Goal: Task Accomplishment & Management: Manage account settings

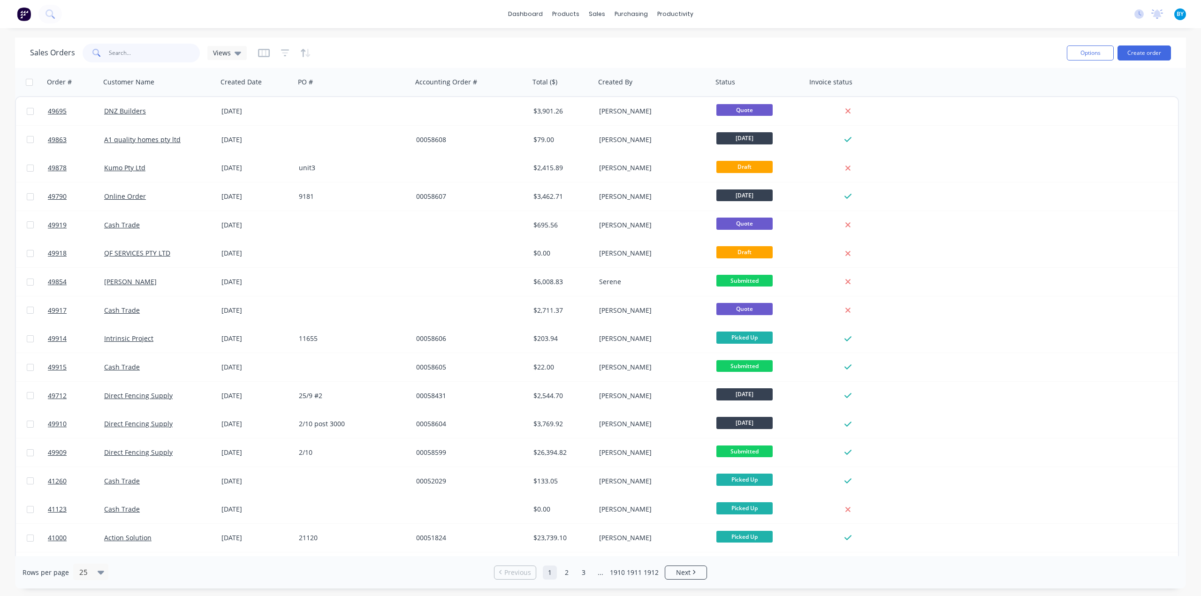
click at [137, 46] on input "text" at bounding box center [154, 53] width 91 height 19
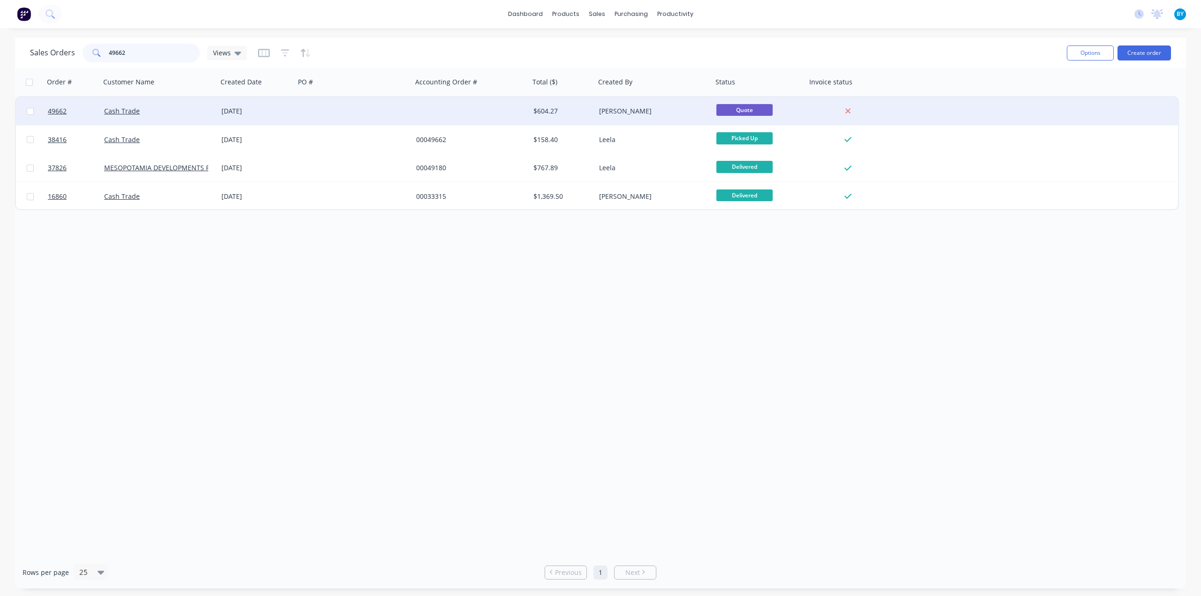
type input "49662"
click at [391, 117] on div at bounding box center [353, 111] width 117 height 28
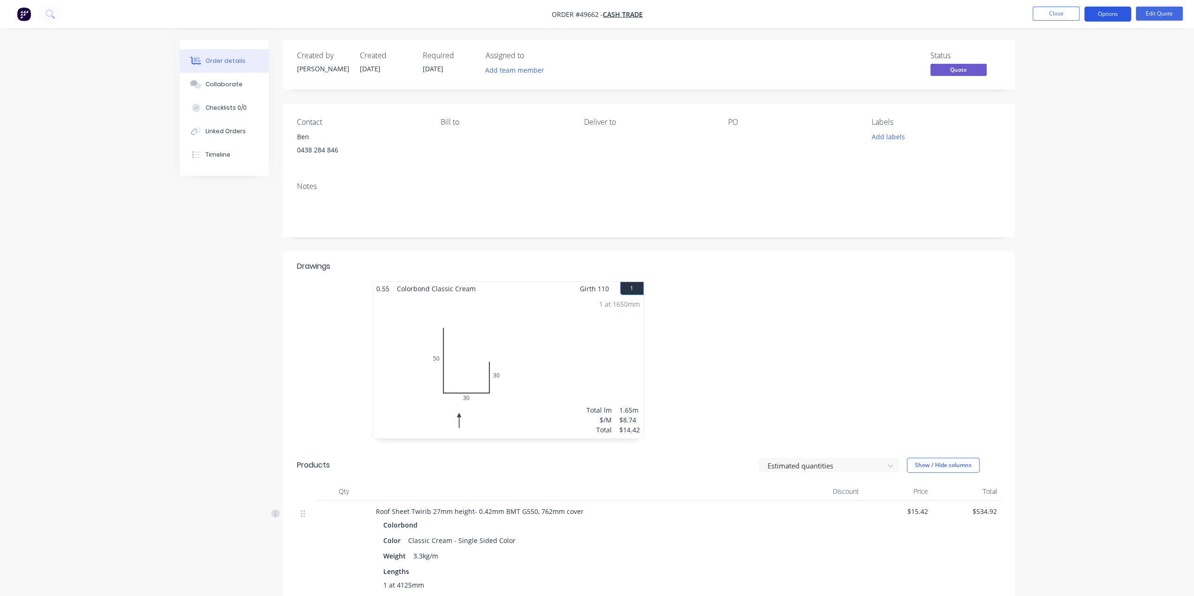
click at [1113, 11] on button "Options" at bounding box center [1107, 14] width 47 height 15
click at [1080, 115] on div "Convert to Order" at bounding box center [1079, 113] width 86 height 14
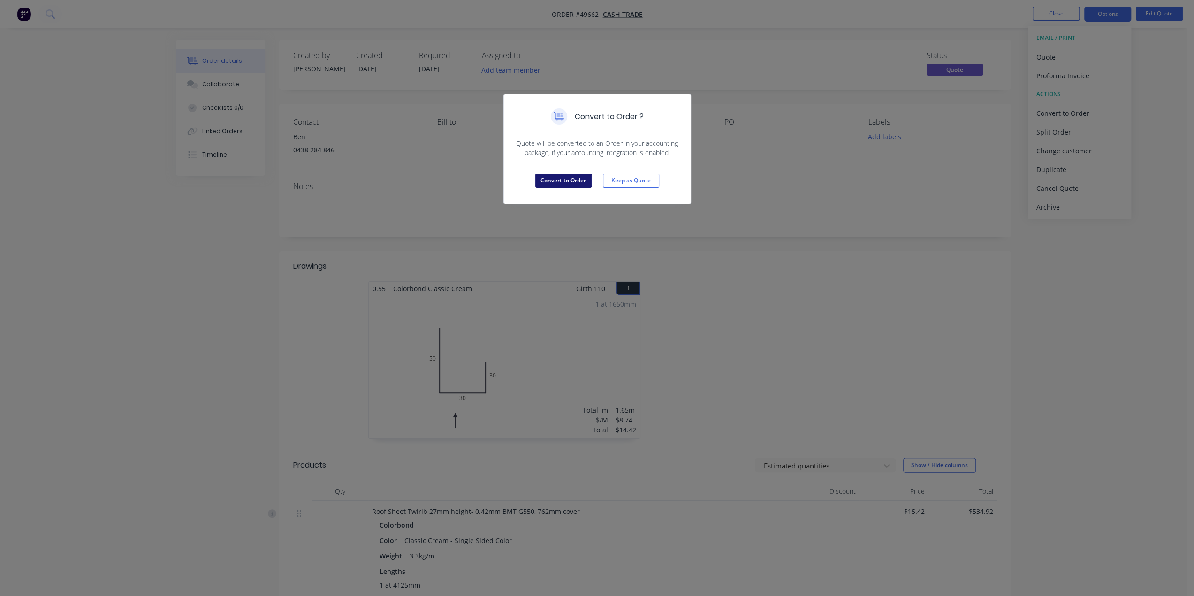
click at [580, 181] on button "Convert to Order" at bounding box center [563, 181] width 56 height 14
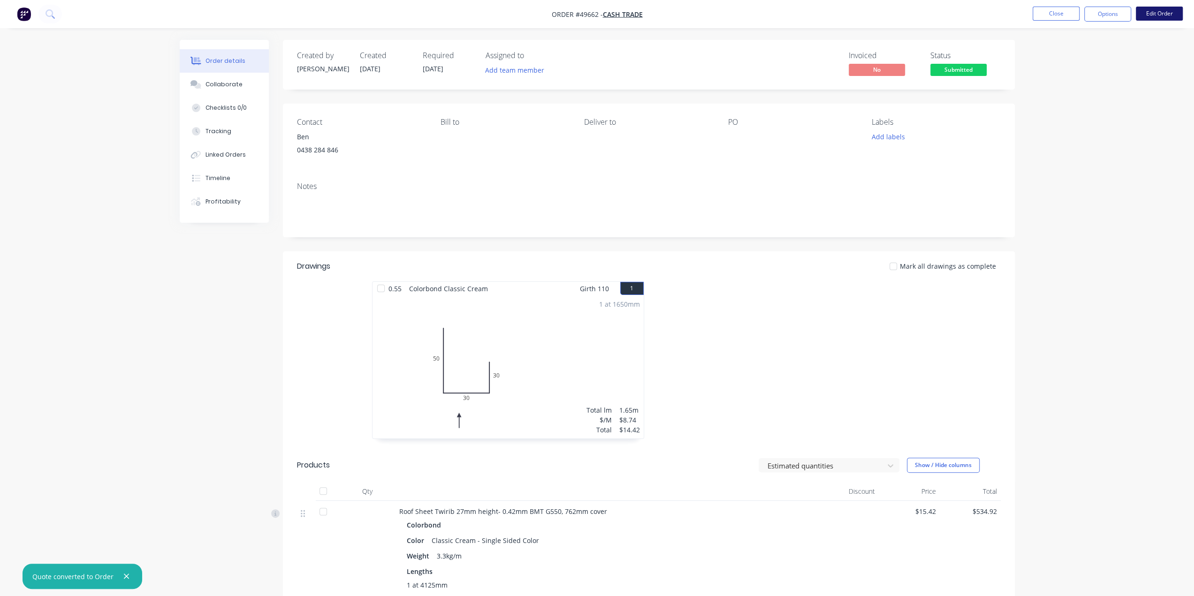
click at [1154, 15] on button "Edit Order" at bounding box center [1159, 14] width 47 height 14
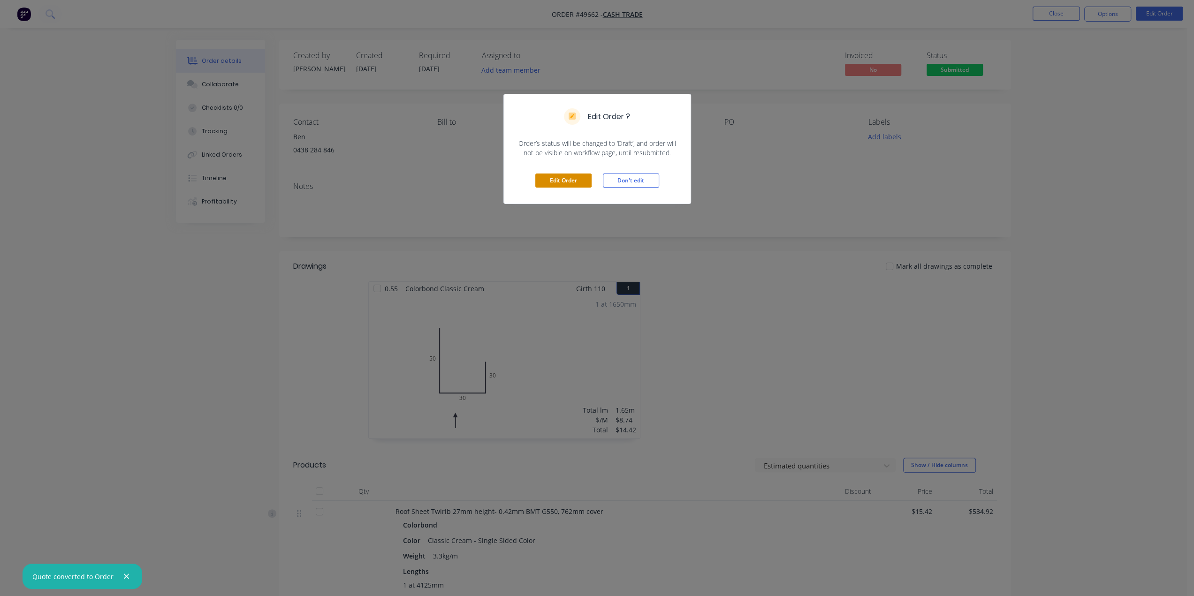
click at [566, 181] on button "Edit Order" at bounding box center [563, 181] width 56 height 14
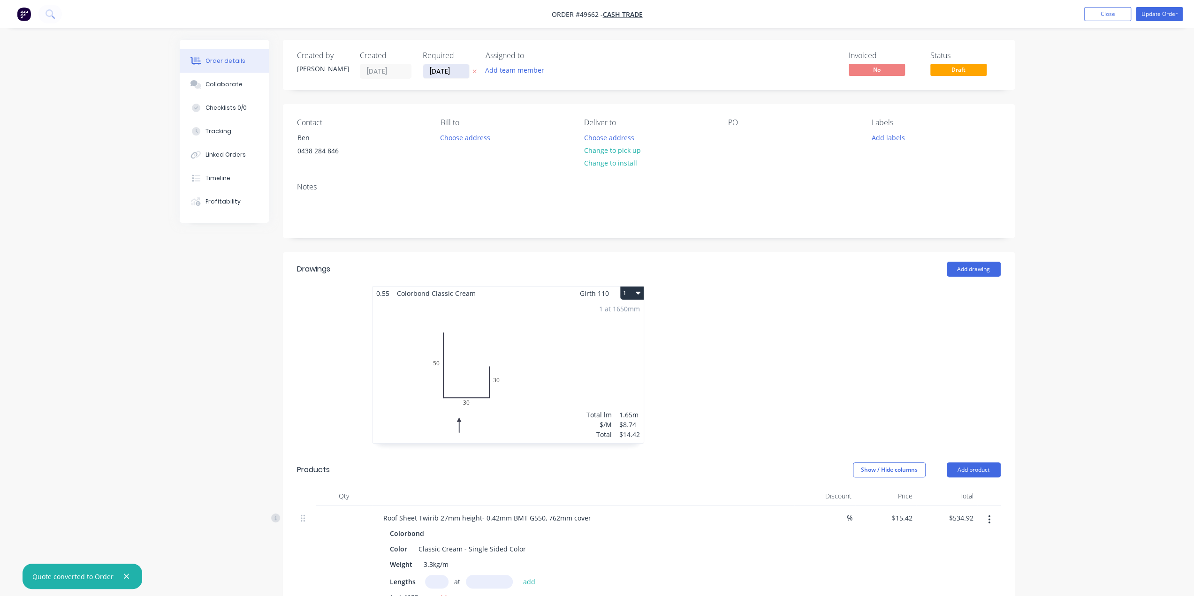
click at [444, 70] on input "24/09/25" at bounding box center [446, 71] width 46 height 14
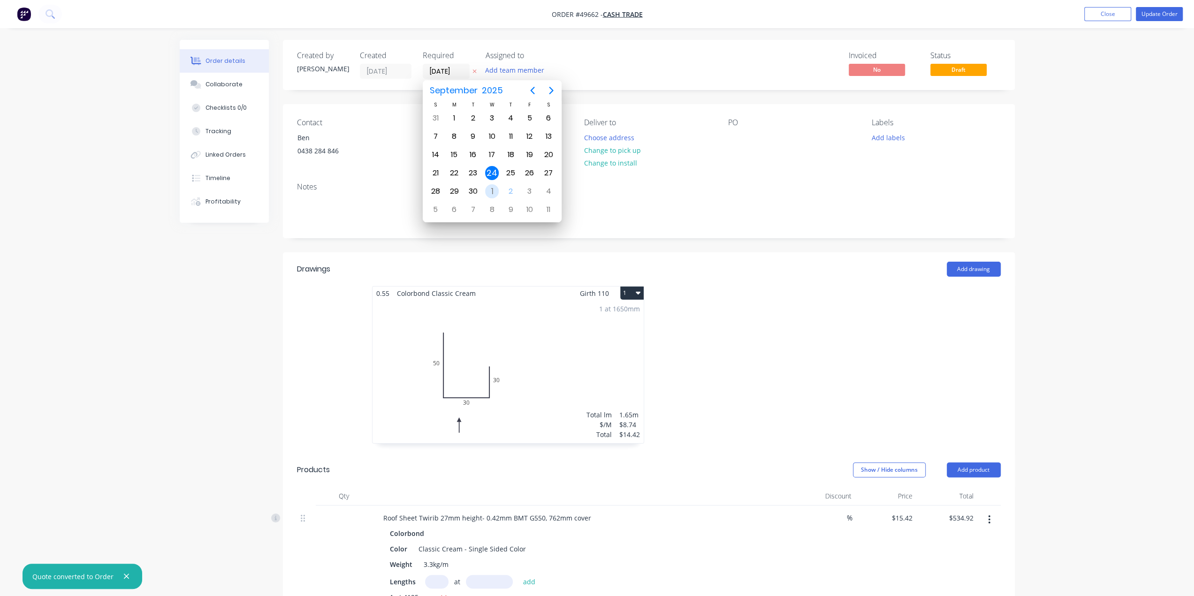
click at [491, 187] on div "1" at bounding box center [492, 191] width 14 height 14
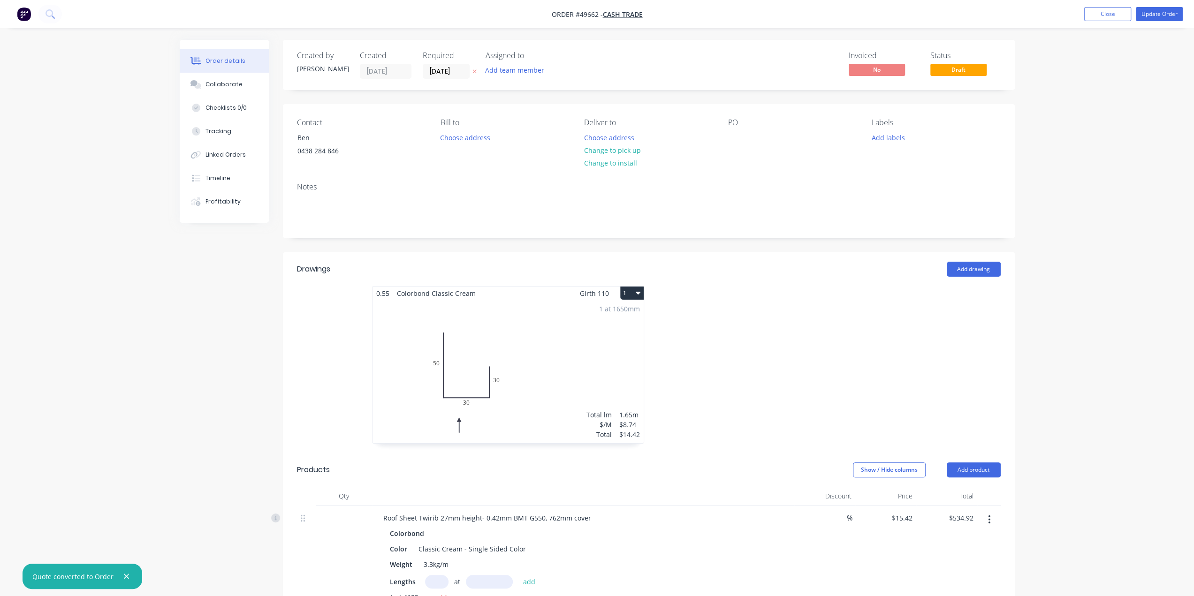
click at [1135, 126] on div "Order details Collaborate Checklists 0/0 Tracking Linked Orders Timeline Profit…" at bounding box center [597, 498] width 1194 height 997
click at [441, 68] on input "01/10/25" at bounding box center [446, 71] width 46 height 14
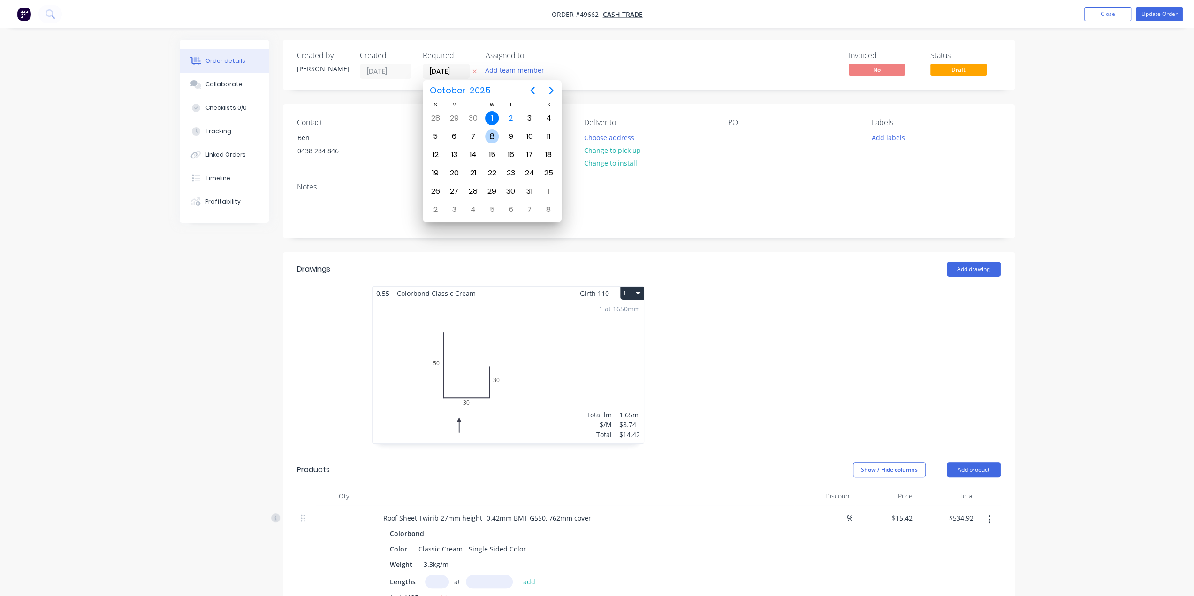
click at [493, 136] on div "8" at bounding box center [492, 136] width 14 height 14
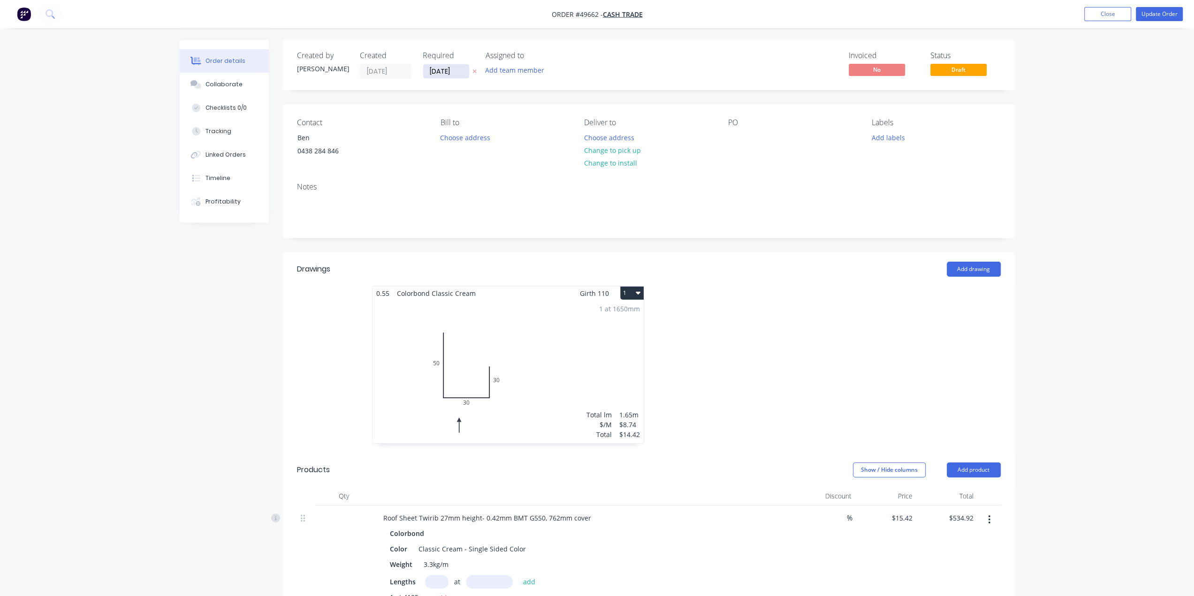
click at [442, 65] on input "08/10/25" at bounding box center [446, 71] width 46 height 14
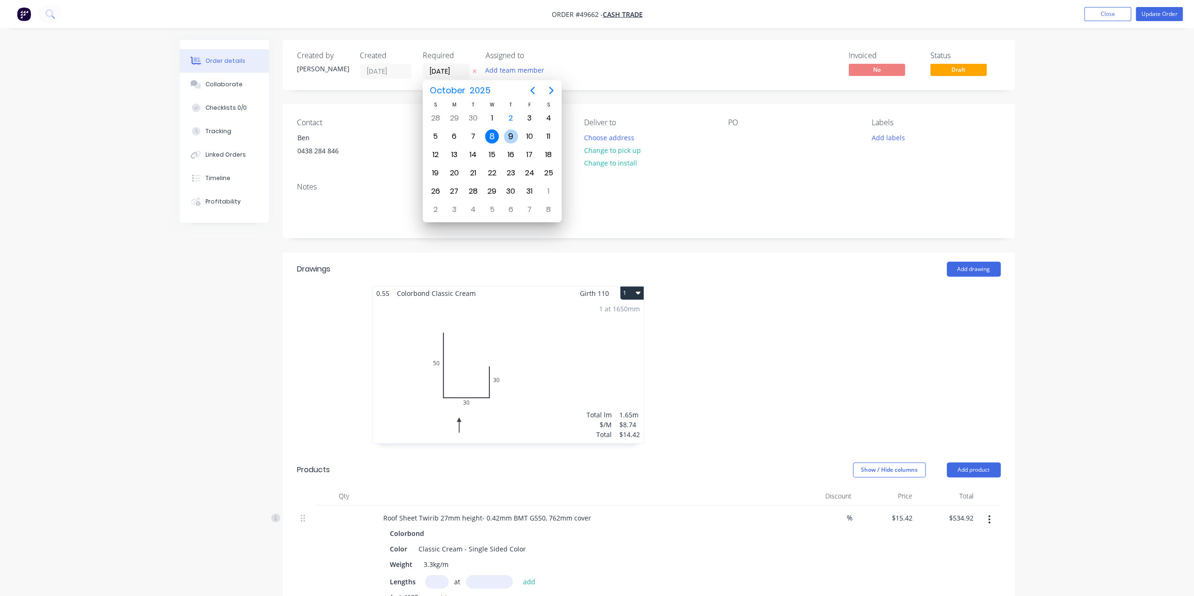
click at [508, 133] on div "9" at bounding box center [511, 136] width 14 height 14
type input "09/10/25"
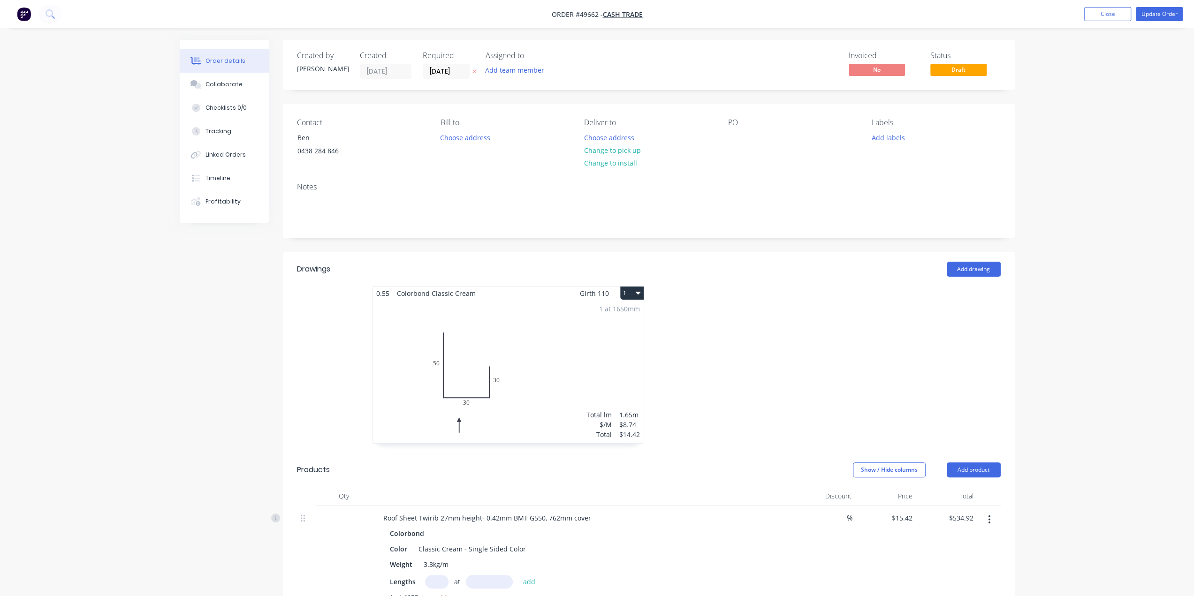
click at [1192, 170] on div "Order details Collaborate Checklists 0/0 Tracking Linked Orders Timeline Profit…" at bounding box center [597, 498] width 1194 height 997
click at [1152, 13] on button "Update Order" at bounding box center [1159, 14] width 47 height 14
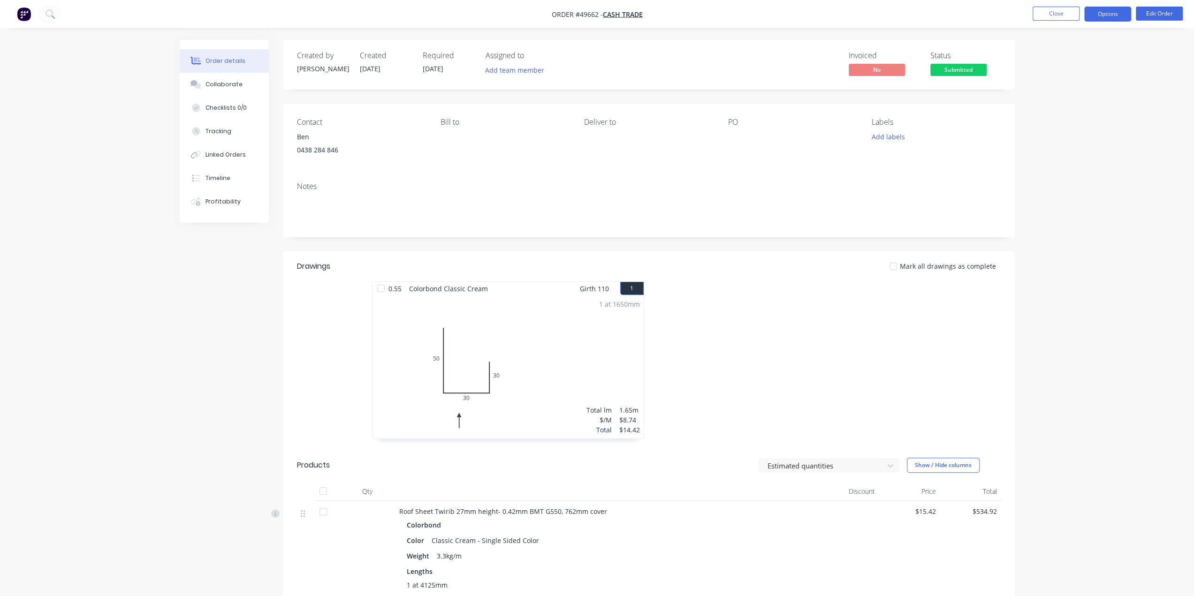
click at [1115, 17] on button "Options" at bounding box center [1107, 14] width 47 height 15
click at [795, 184] on div "Notes" at bounding box center [649, 186] width 704 height 9
click at [1146, 13] on button "Edit Order" at bounding box center [1159, 14] width 47 height 14
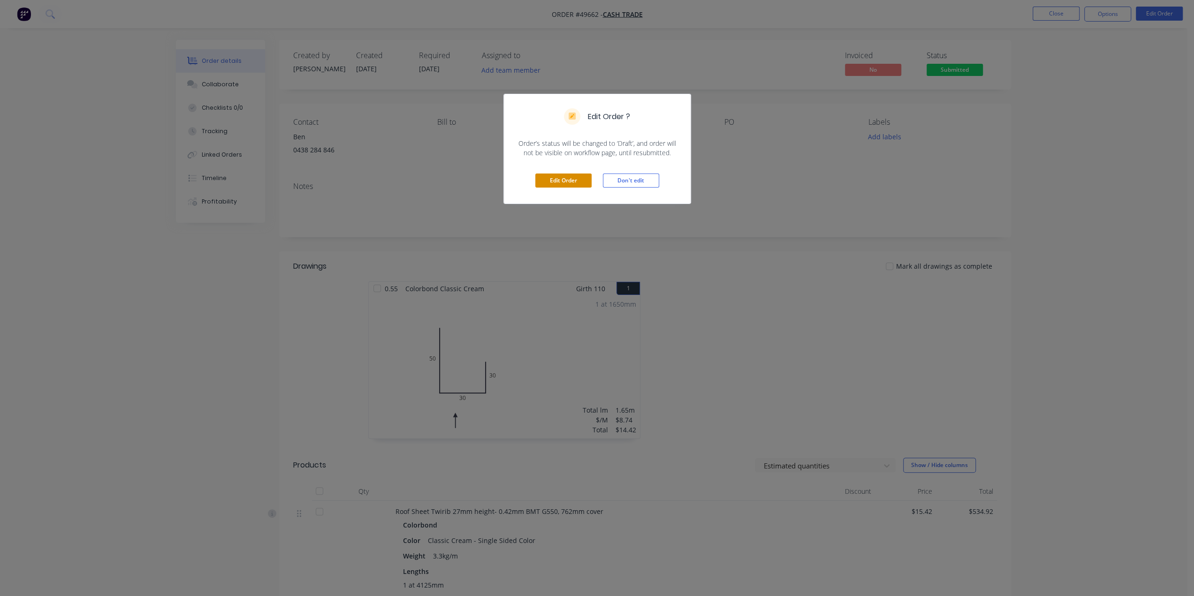
click at [547, 184] on button "Edit Order" at bounding box center [563, 181] width 56 height 14
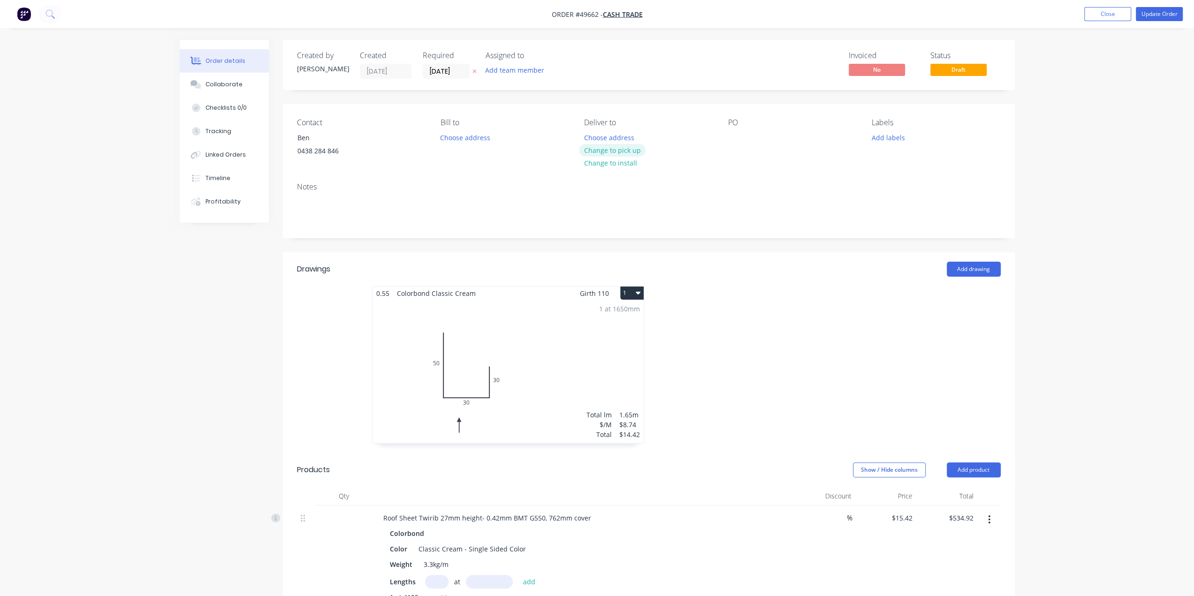
click at [608, 149] on button "Change to pick up" at bounding box center [612, 150] width 67 height 13
click at [1164, 14] on button "Update Order" at bounding box center [1159, 14] width 47 height 14
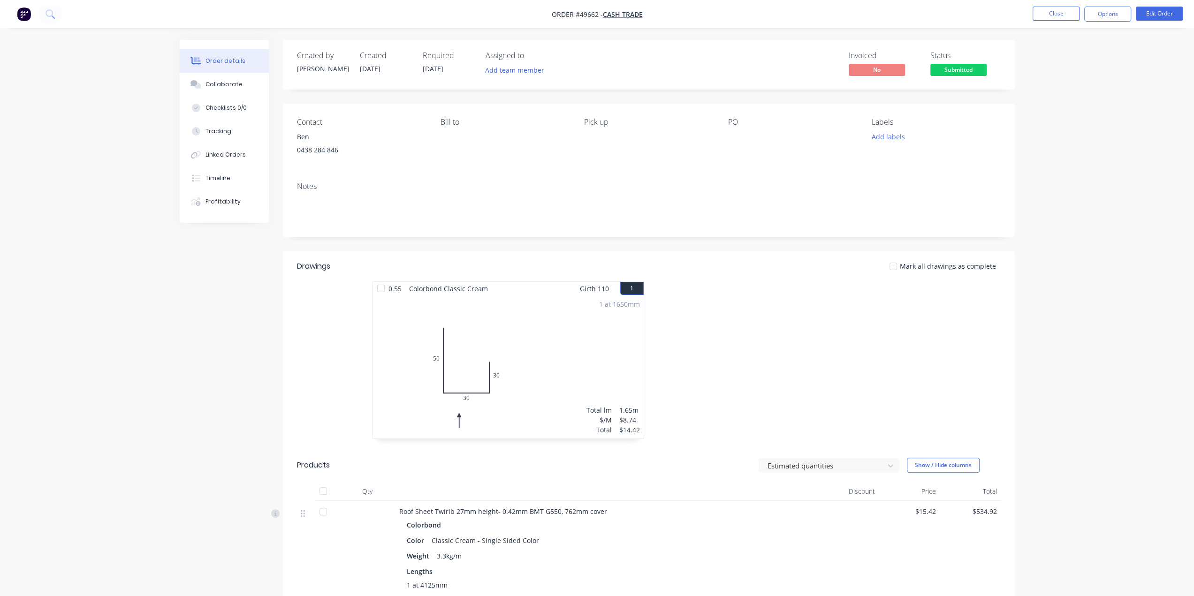
drag, startPoint x: 1180, startPoint y: 215, endPoint x: 1176, endPoint y: 113, distance: 102.4
click at [1180, 212] on div "Order details Collaborate Checklists 0/0 Tracking Linked Orders Timeline Profit…" at bounding box center [597, 432] width 1194 height 865
click at [1103, 16] on button "Options" at bounding box center [1107, 14] width 47 height 15
click at [1082, 112] on div "Work Order" at bounding box center [1079, 113] width 86 height 14
click at [1074, 110] on div "Custom" at bounding box center [1079, 113] width 86 height 14
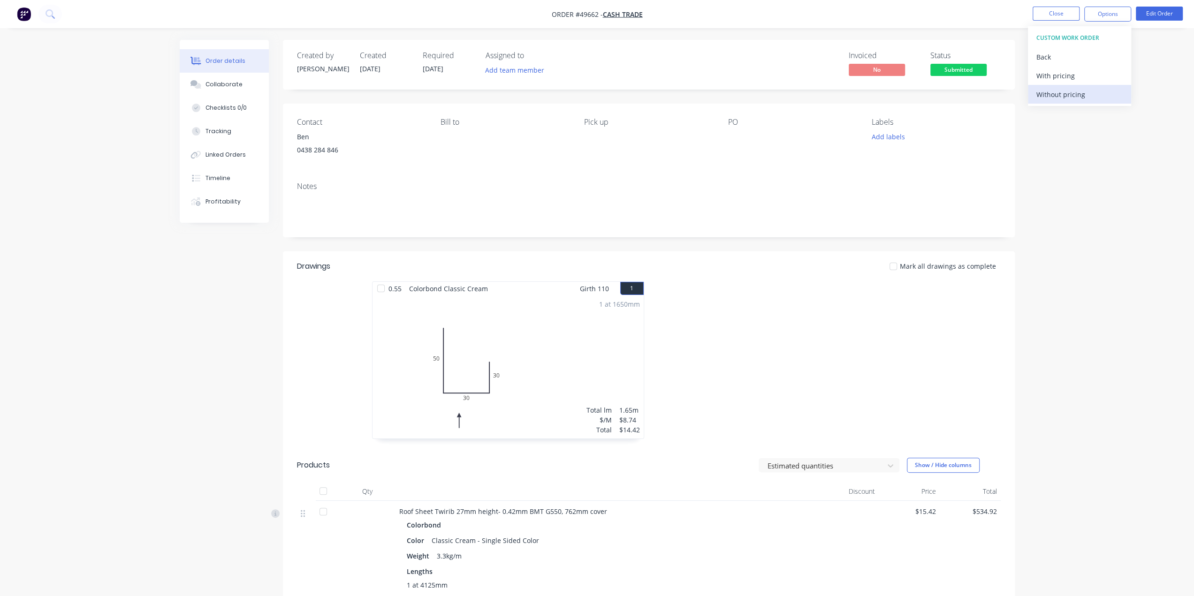
click at [1074, 93] on div "Without pricing" at bounding box center [1079, 95] width 86 height 14
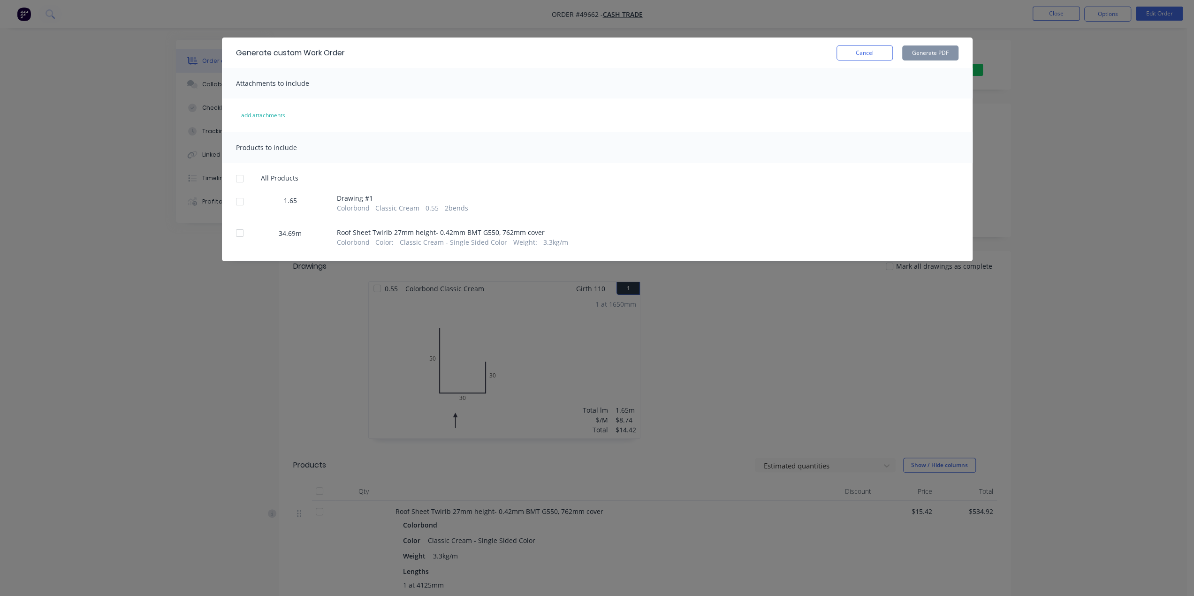
click at [235, 199] on div at bounding box center [239, 201] width 19 height 19
click at [931, 51] on button "Generate PDF" at bounding box center [930, 53] width 56 height 15
click at [240, 235] on div at bounding box center [239, 233] width 19 height 19
click at [933, 53] on button "Generate PDF" at bounding box center [930, 53] width 56 height 15
drag, startPoint x: 1145, startPoint y: 161, endPoint x: 1119, endPoint y: 90, distance: 75.7
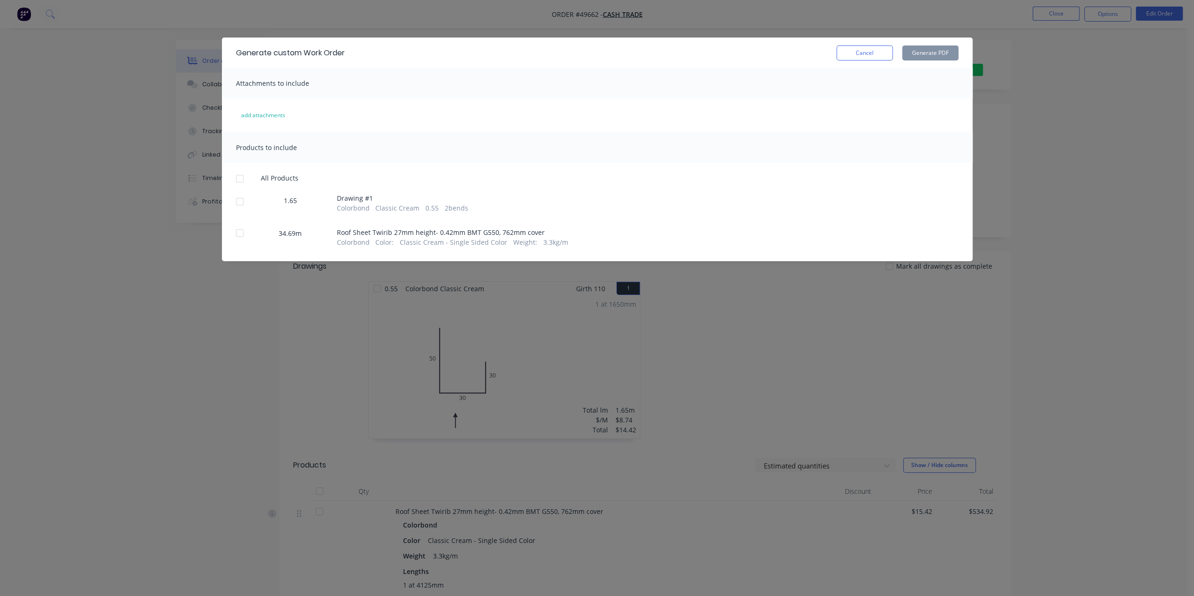
click at [1143, 159] on div "Generate custom Work Order Cancel Generate PDF Attachments to include add attac…" at bounding box center [597, 298] width 1194 height 596
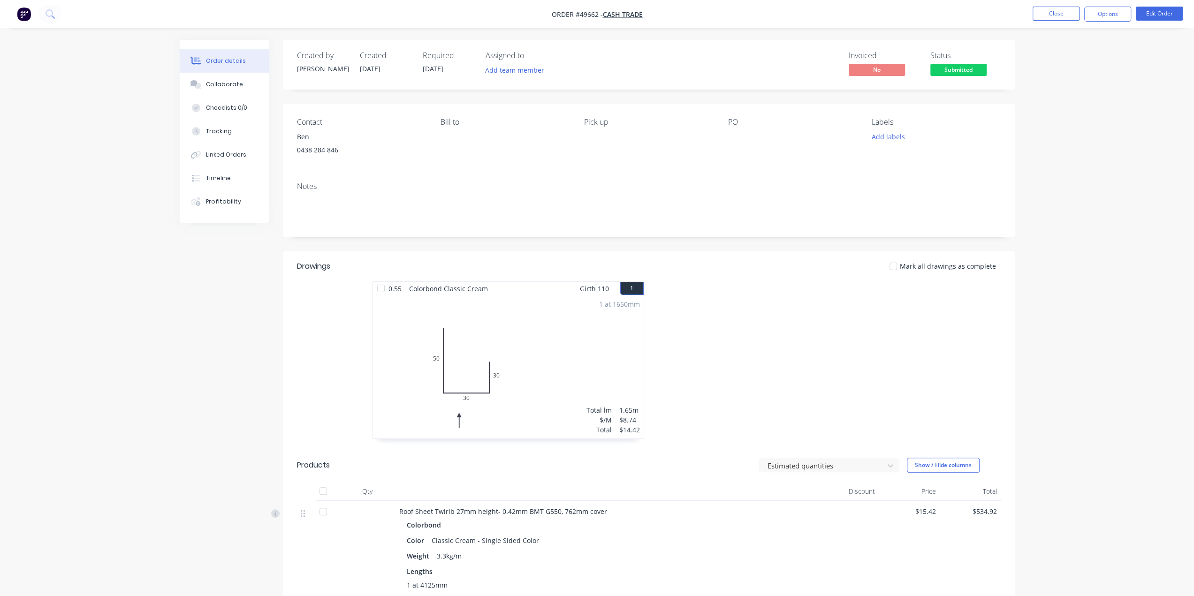
click at [1106, 21] on nav "Order #49662 - Cash Trade Close Options Edit Order" at bounding box center [597, 14] width 1194 height 28
click at [1105, 15] on button "Options" at bounding box center [1107, 14] width 47 height 15
click at [1078, 131] on div "Delivery Docket" at bounding box center [1079, 132] width 86 height 14
click at [1078, 91] on div "Without pricing" at bounding box center [1079, 95] width 86 height 14
click at [449, 172] on div "Contact Ben 0438 284 846 Bill to Pick up PO Labels Add labels" at bounding box center [649, 139] width 732 height 71
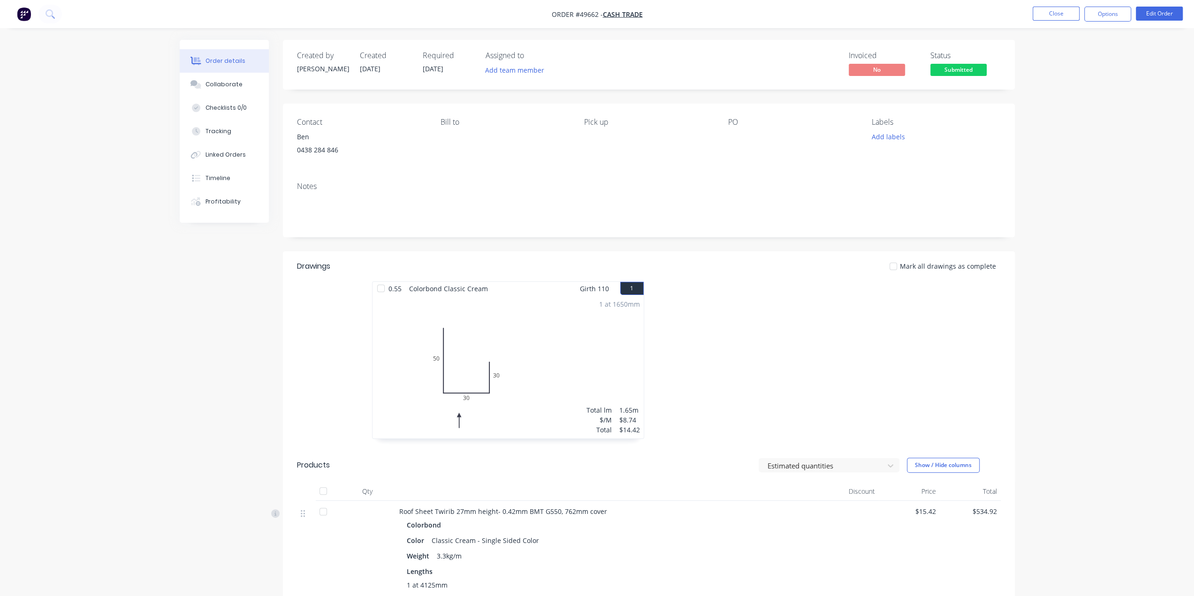
click at [616, 167] on div "Contact Ben 0438 284 846 Bill to Pick up PO Labels Add labels" at bounding box center [649, 139] width 732 height 71
click at [1097, 13] on button "Options" at bounding box center [1107, 14] width 47 height 15
click at [1082, 50] on div "Invoice" at bounding box center [1079, 57] width 86 height 14
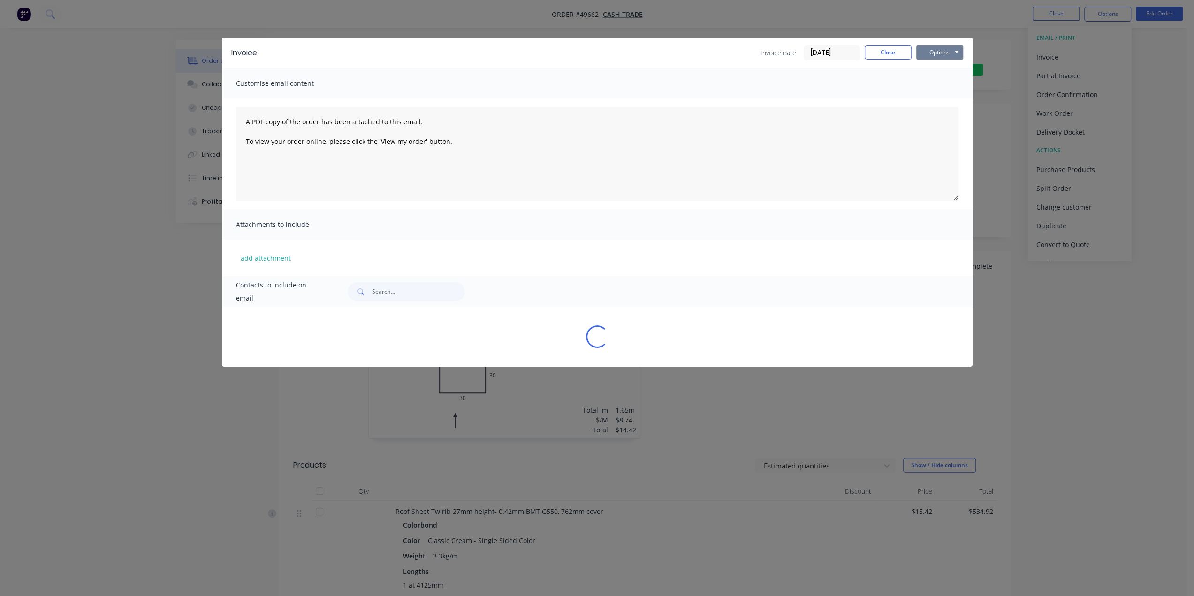
click at [932, 52] on button "Options" at bounding box center [939, 53] width 47 height 14
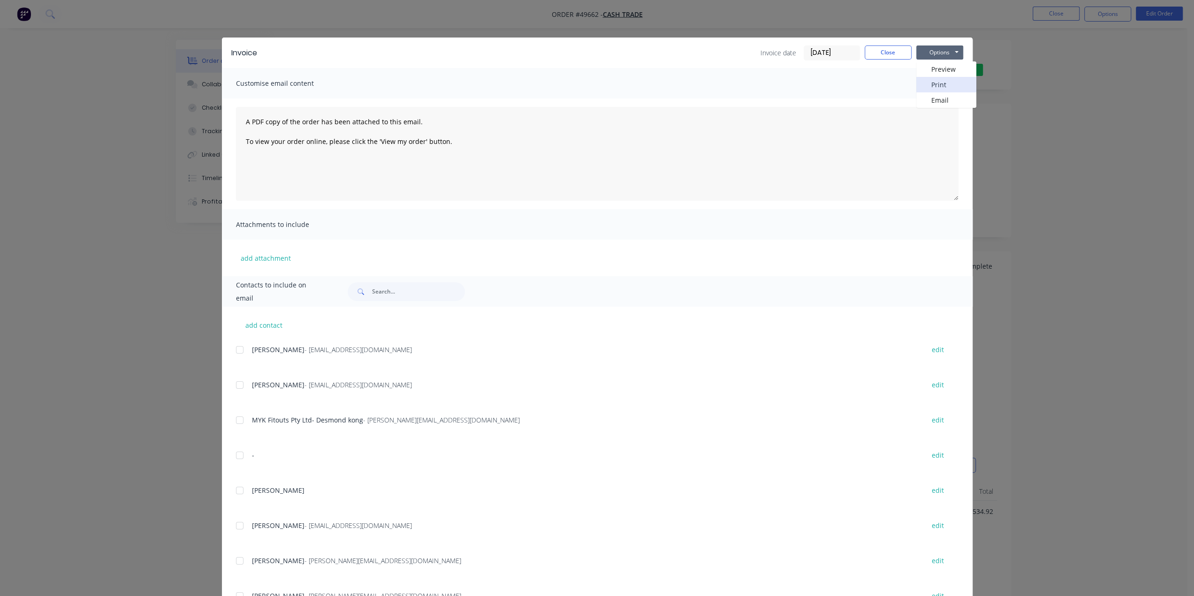
click at [927, 88] on button "Print" at bounding box center [946, 84] width 60 height 15
click at [1047, 150] on div "Invoice Invoice date 02/10/25 Close Options Preview Print Email Customise email…" at bounding box center [597, 298] width 1194 height 596
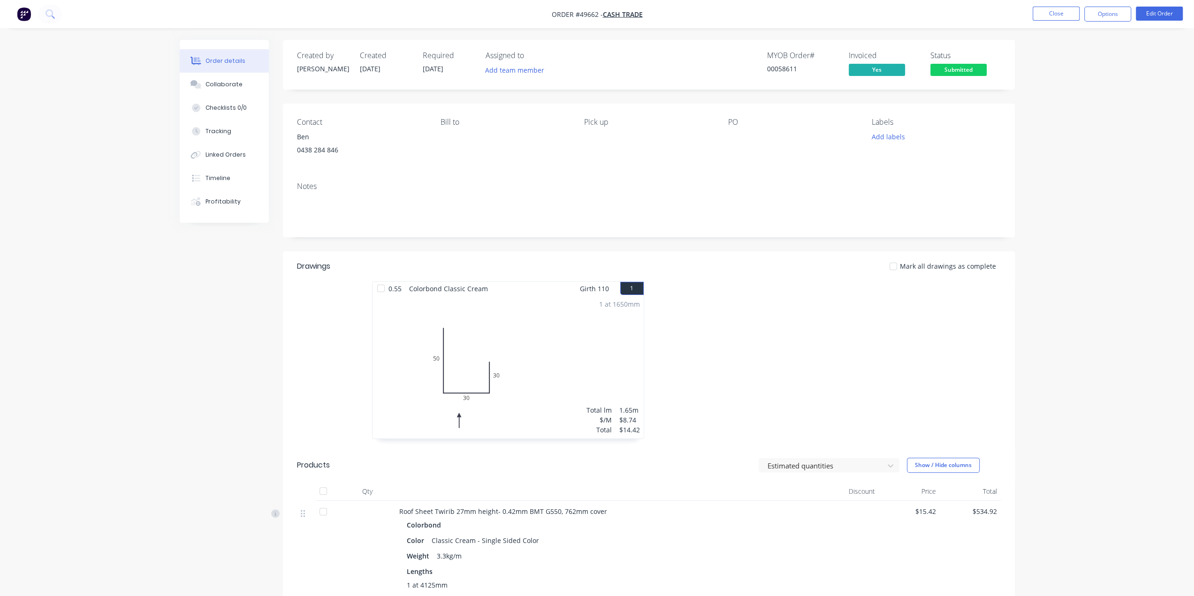
click at [1067, 157] on div "Order details Collaborate Checklists 0/0 Tracking Linked Orders Timeline Profit…" at bounding box center [597, 432] width 1194 height 865
drag, startPoint x: 289, startPoint y: 155, endPoint x: 386, endPoint y: 161, distance: 96.9
click at [381, 158] on div "Contact Ben 0438 284 846 Bill to Pick up PO Labels Add labels" at bounding box center [649, 139] width 732 height 71
copy div "0438 284 846"
click at [22, 12] on img "button" at bounding box center [24, 14] width 14 height 14
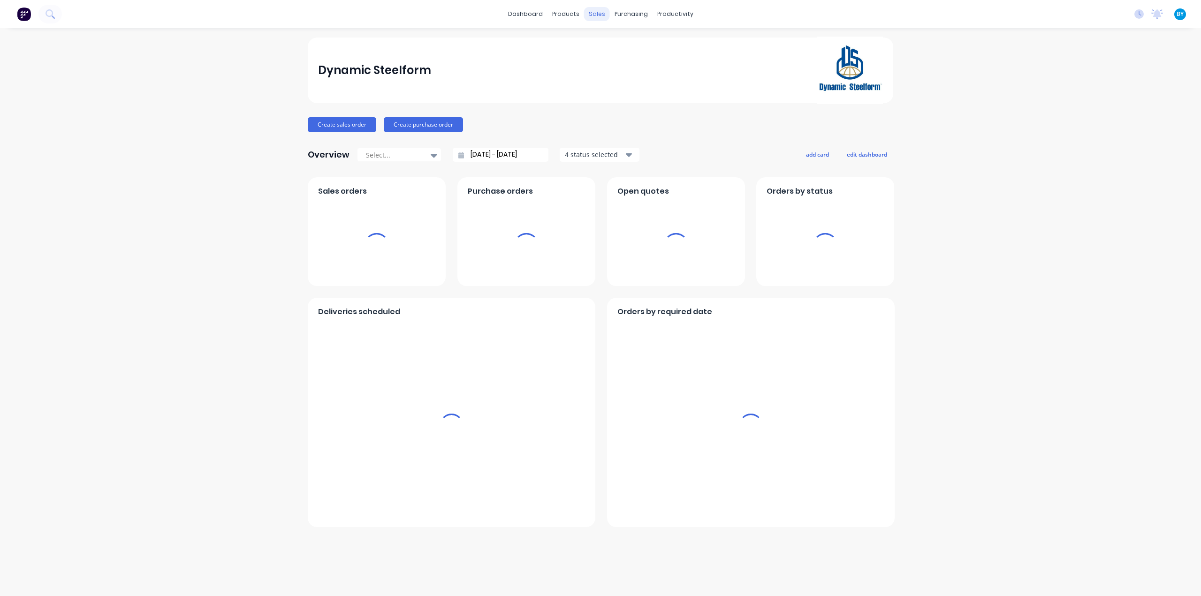
click at [591, 12] on div "sales" at bounding box center [597, 14] width 26 height 14
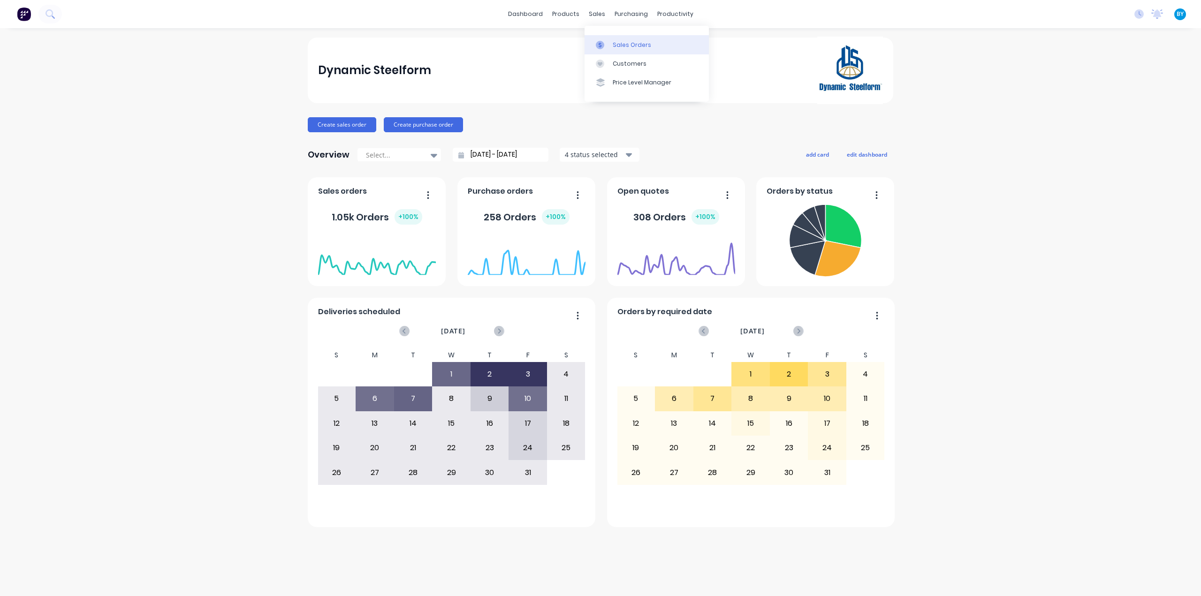
click at [606, 46] on div at bounding box center [603, 45] width 14 height 8
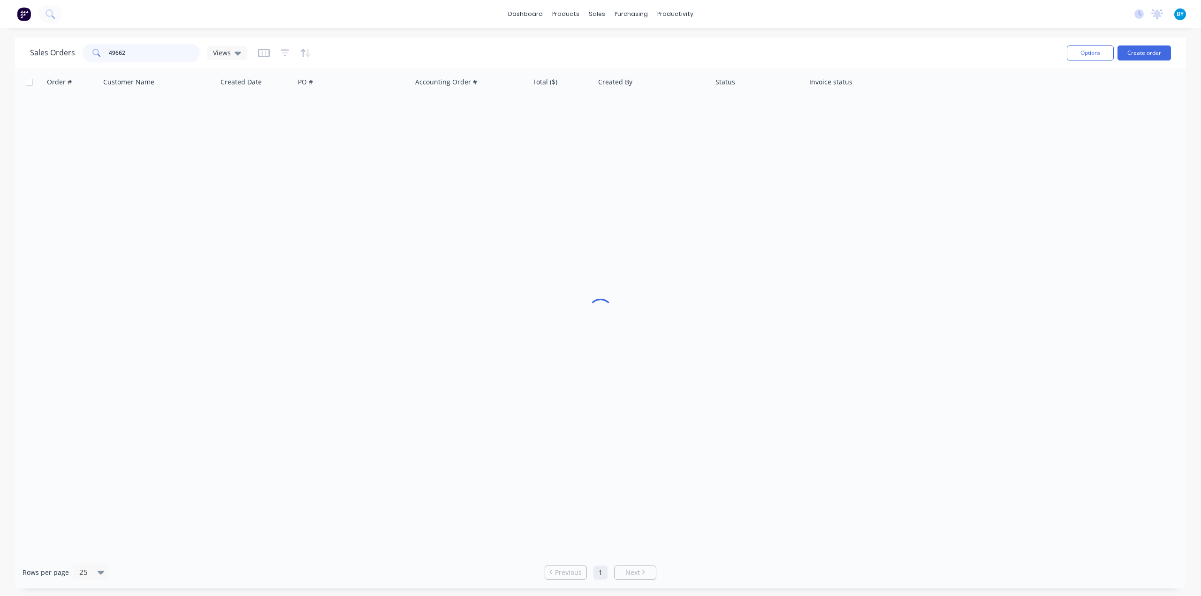
drag, startPoint x: 141, startPoint y: 57, endPoint x: 72, endPoint y: 56, distance: 68.5
click at [72, 56] on div "Sales Orders 49662 Views" at bounding box center [138, 53] width 217 height 19
paste input "0438 284 846"
click at [110, 55] on input "0438 284 846" at bounding box center [154, 53] width 91 height 19
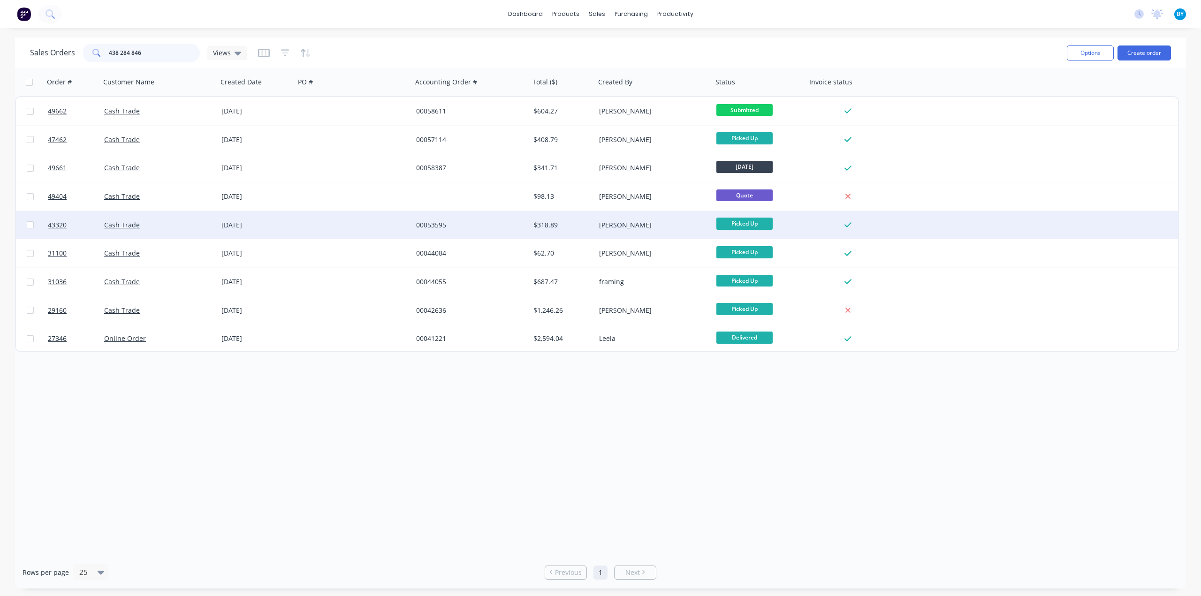
type input "438 284 846"
click at [352, 230] on div at bounding box center [353, 225] width 117 height 28
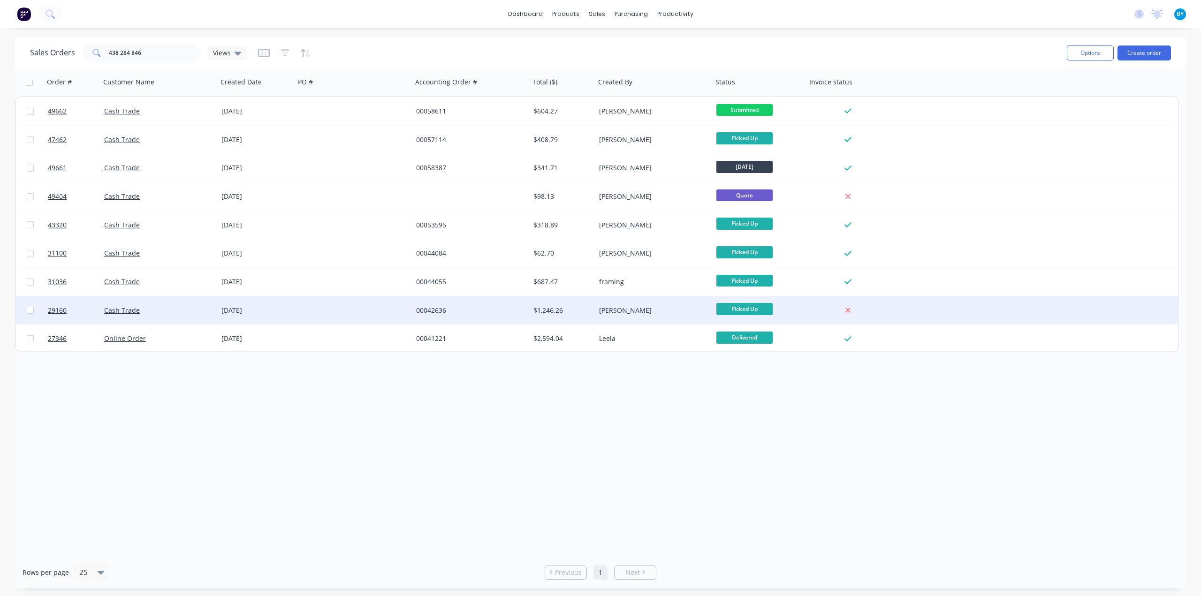
click at [306, 301] on div at bounding box center [353, 310] width 117 height 28
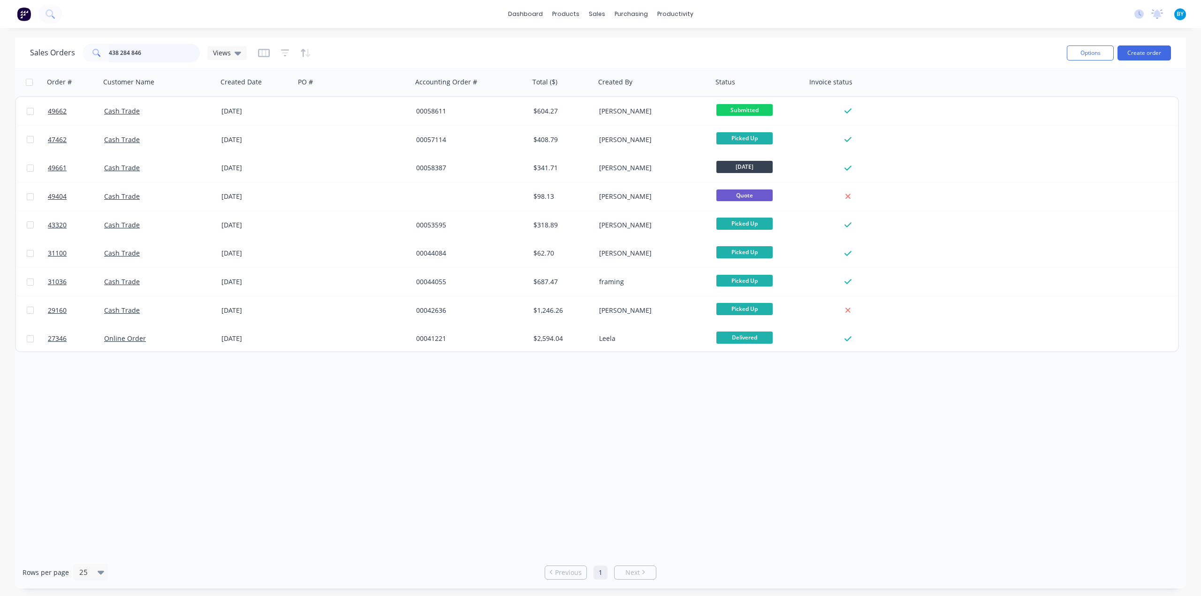
drag, startPoint x: 154, startPoint y: 56, endPoint x: 27, endPoint y: 53, distance: 126.7
click at [27, 53] on div "Sales Orders 438 284 846 Views Options Create order" at bounding box center [600, 53] width 1171 height 30
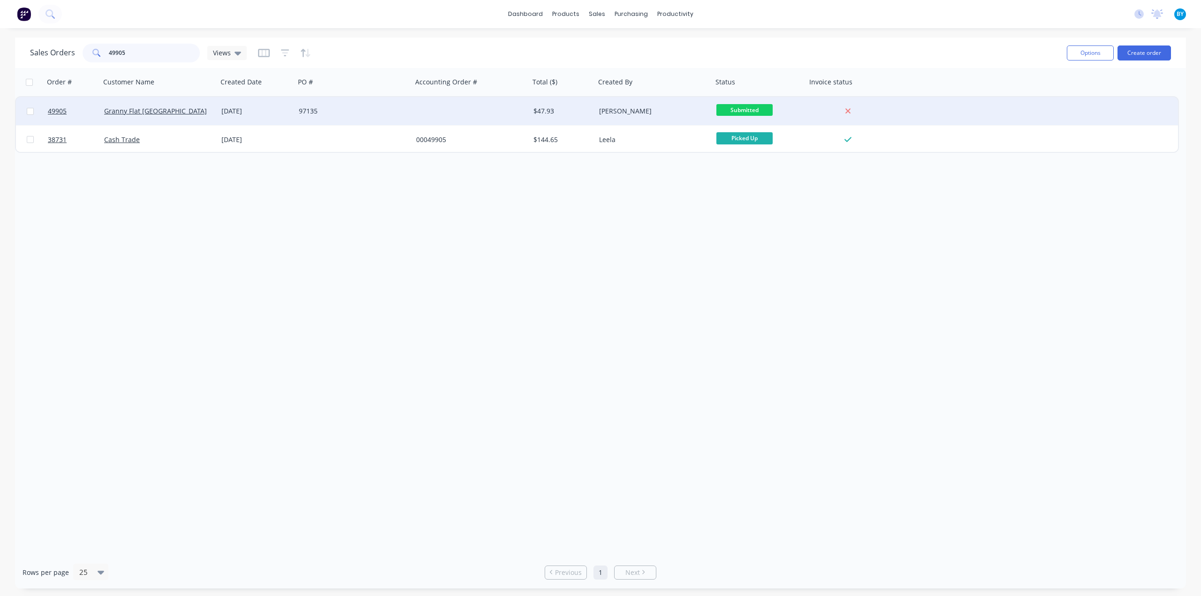
type input "49905"
click at [330, 105] on div "97135" at bounding box center [353, 111] width 117 height 28
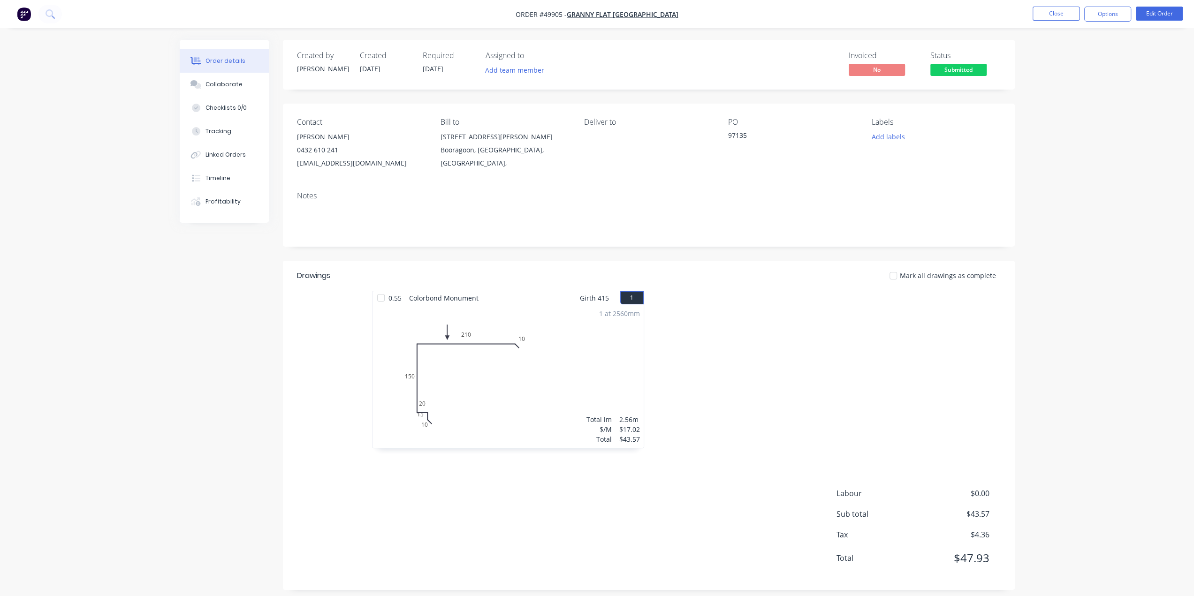
scroll to position [8, 0]
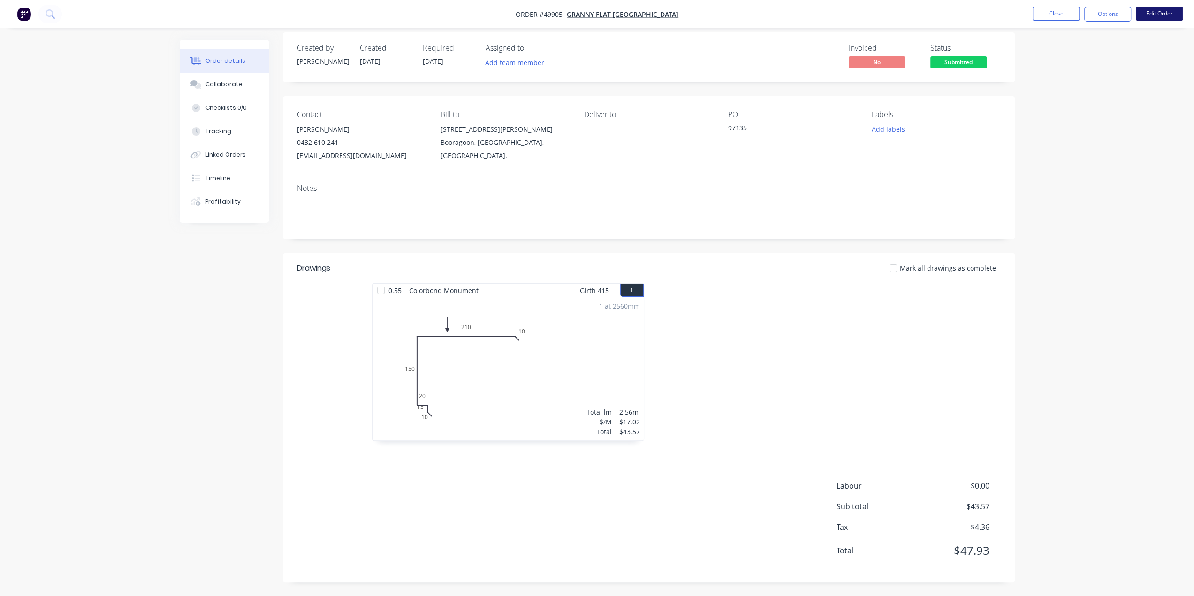
click at [1147, 15] on button "Edit Order" at bounding box center [1159, 14] width 47 height 14
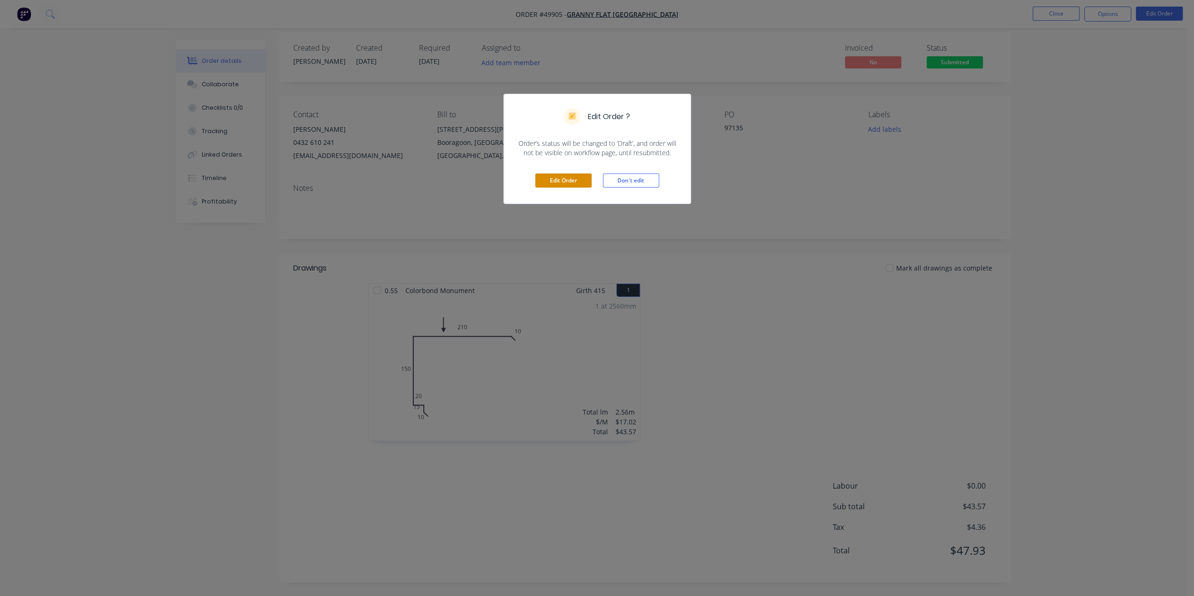
click at [554, 187] on button "Edit Order" at bounding box center [563, 181] width 56 height 14
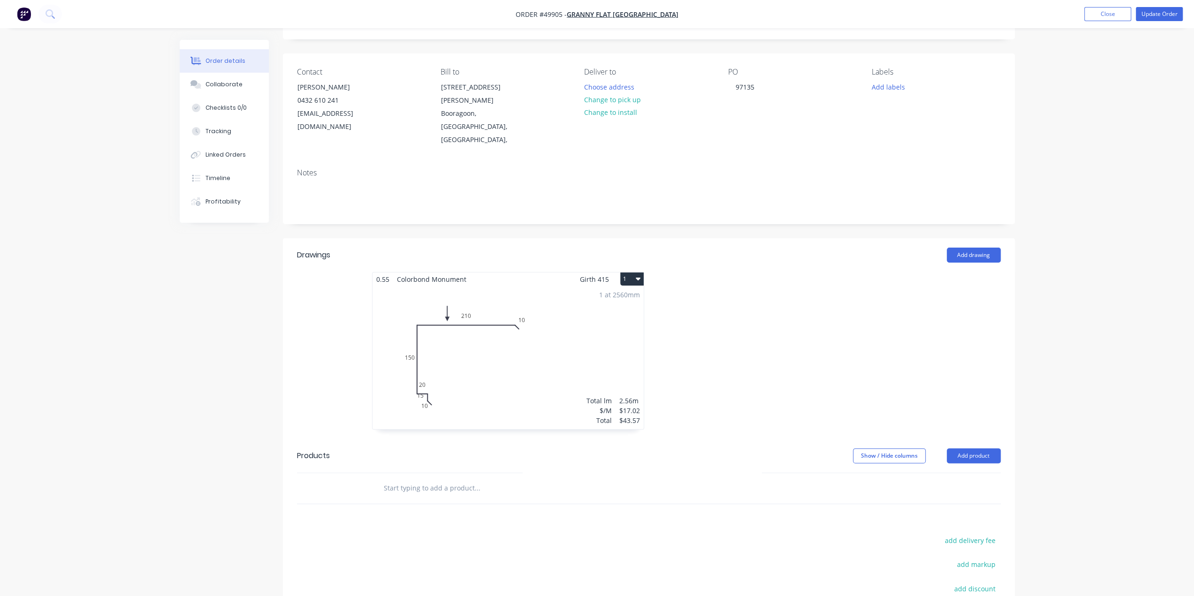
scroll to position [149, 0]
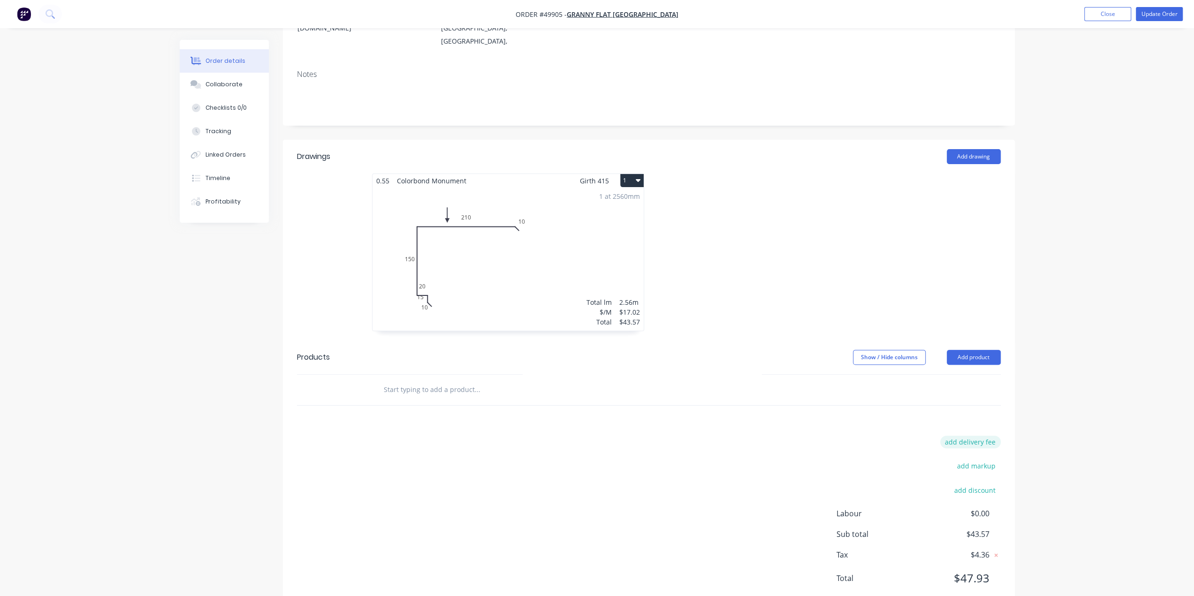
click at [973, 436] on button "add delivery fee" at bounding box center [970, 442] width 61 height 13
type input "65"
click input "submit" at bounding box center [0, 0] width 0 height 0
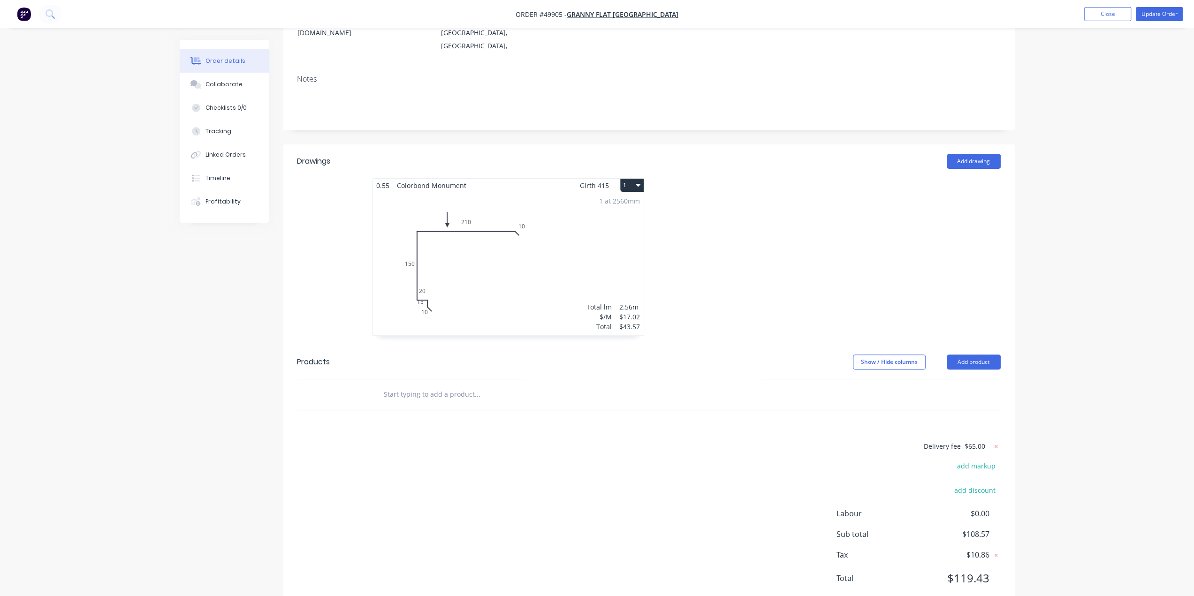
click at [1126, 398] on div "Order details Collaborate Checklists 0/0 Tracking Linked Orders Timeline Profit…" at bounding box center [597, 240] width 1194 height 769
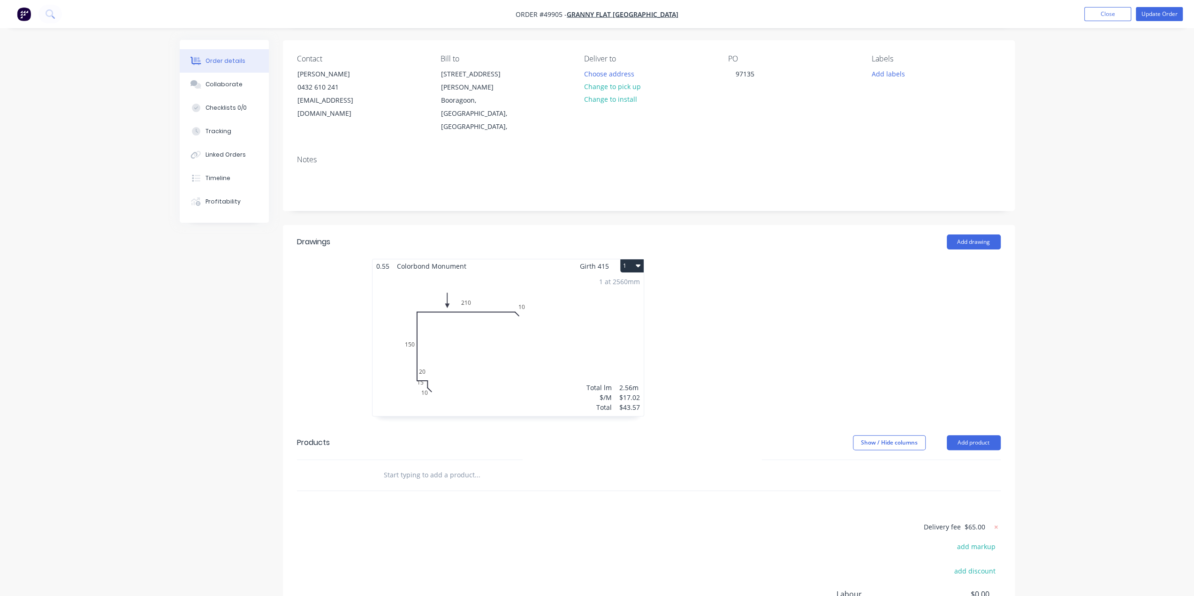
scroll to position [0, 0]
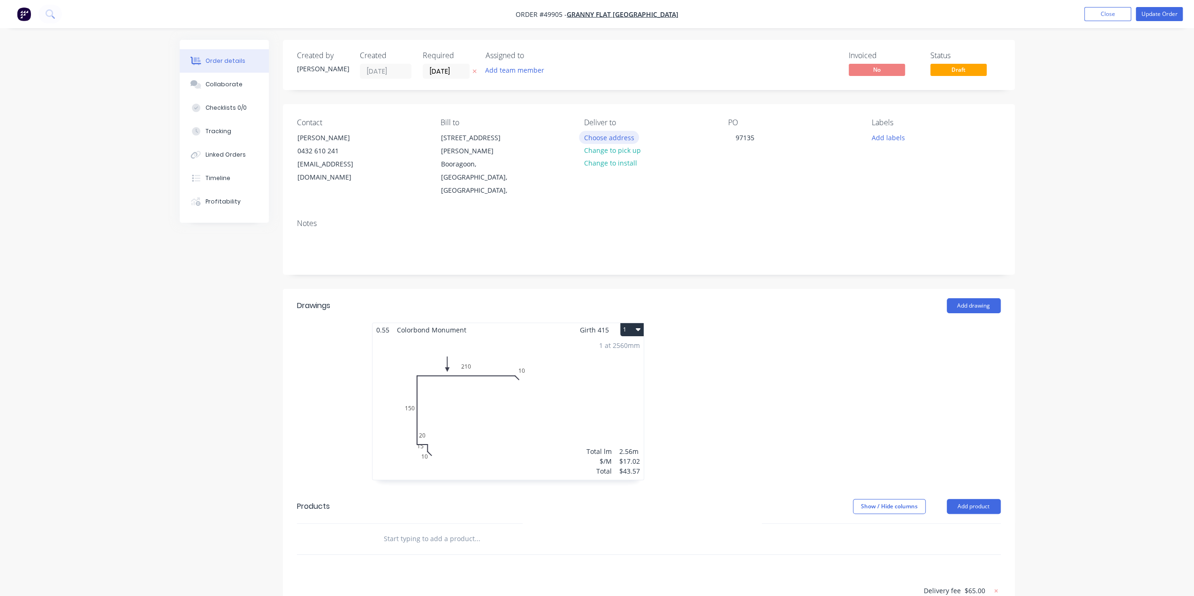
click at [623, 136] on button "Choose address" at bounding box center [609, 137] width 60 height 13
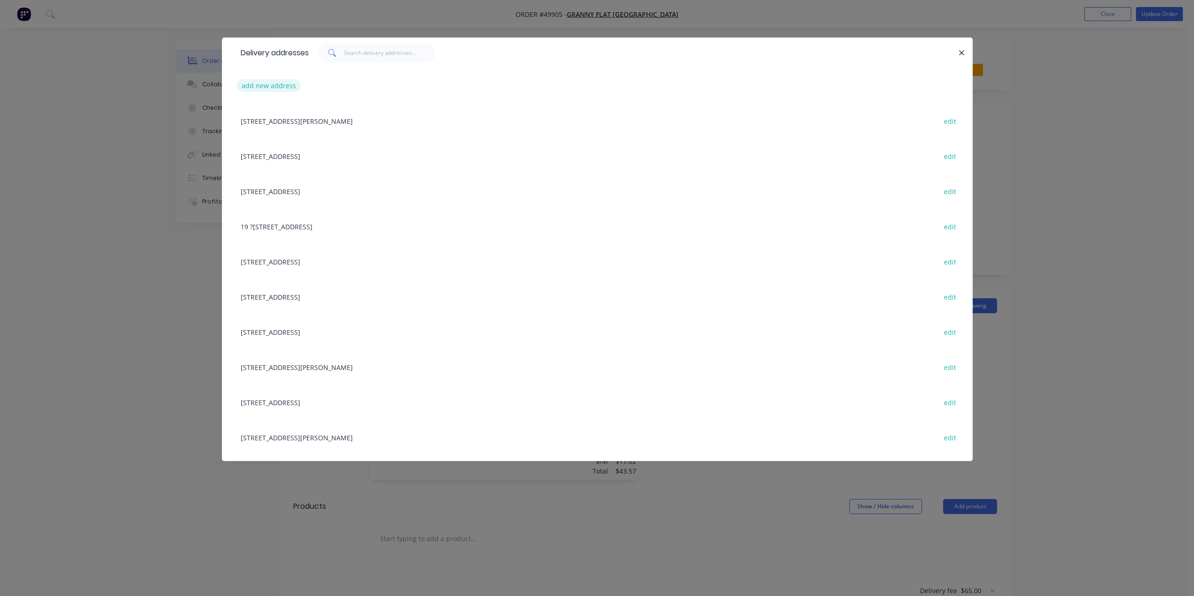
click at [266, 85] on button "add new address" at bounding box center [269, 85] width 64 height 13
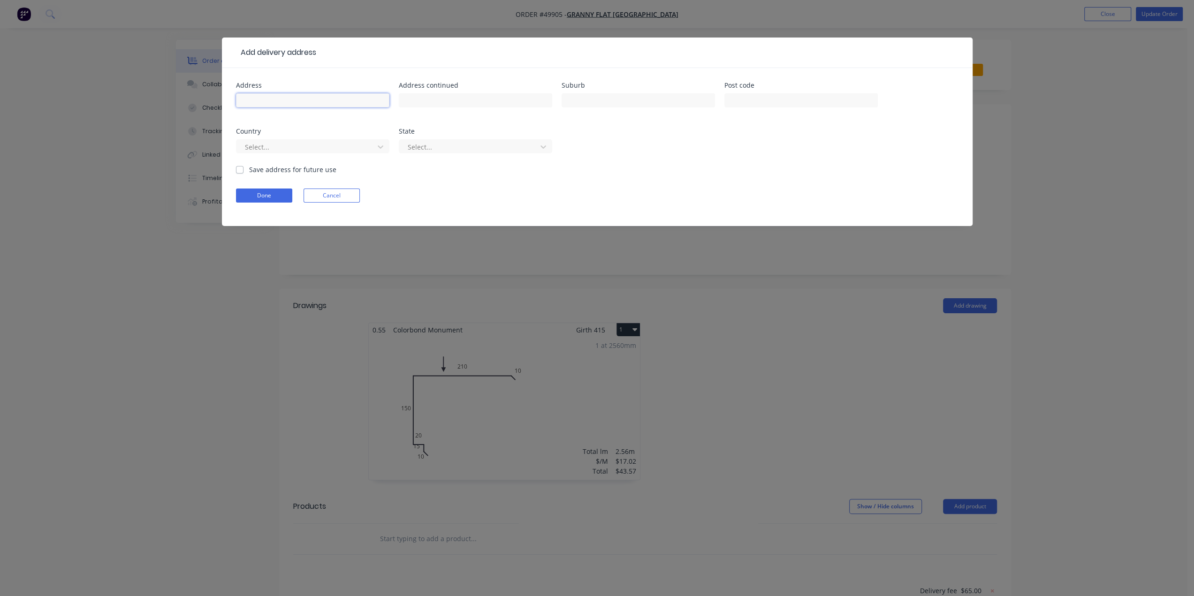
drag, startPoint x: 266, startPoint y: 99, endPoint x: 278, endPoint y: 103, distance: 11.9
click at [266, 99] on input "text" at bounding box center [312, 100] width 153 height 14
paste input "31 Glencairn Way, Parkwood WA 6147"
drag, startPoint x: 358, startPoint y: 99, endPoint x: 346, endPoint y: 100, distance: 12.7
click at [346, 100] on input "31 Glencairn Way, Parkwood WA 6147" at bounding box center [312, 100] width 153 height 14
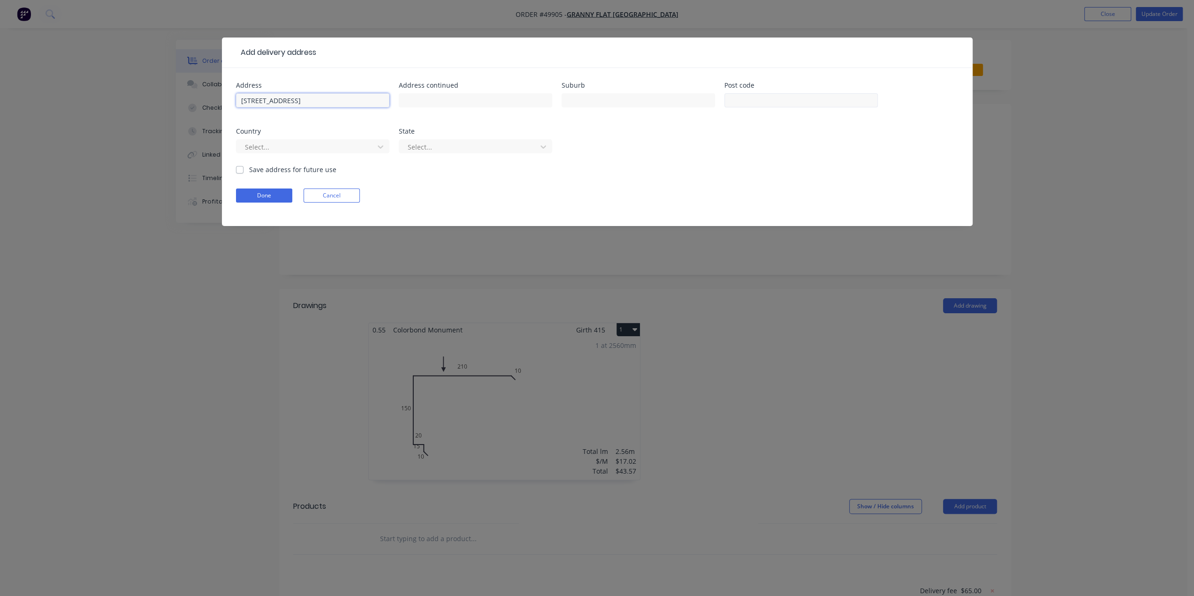
type input "31 Glencairn Way, Parkwood WA 6147"
click at [767, 97] on input "text" at bounding box center [800, 100] width 153 height 14
type input "6147"
click at [586, 100] on input "text" at bounding box center [637, 100] width 153 height 14
type input "Parkwood"
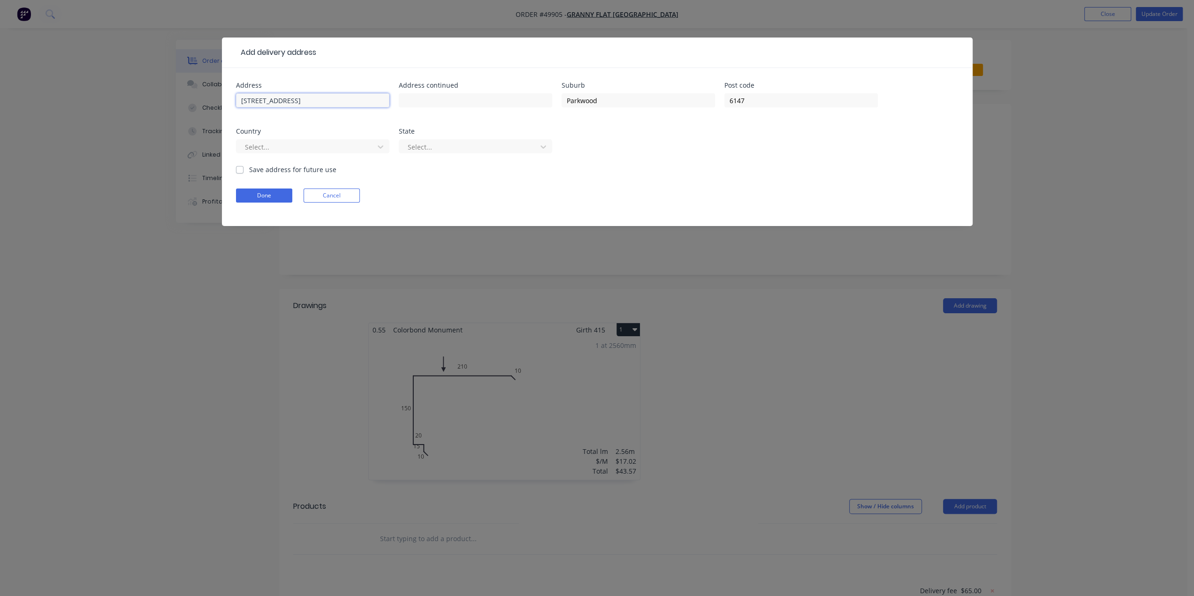
drag, startPoint x: 362, startPoint y: 103, endPoint x: 294, endPoint y: 104, distance: 68.5
click at [294, 104] on input "31 Glencairn Way, Parkwood WA 6147" at bounding box center [312, 100] width 153 height 14
type input "31 Glencairn Way"
click at [292, 139] on div "Select..." at bounding box center [312, 146] width 153 height 14
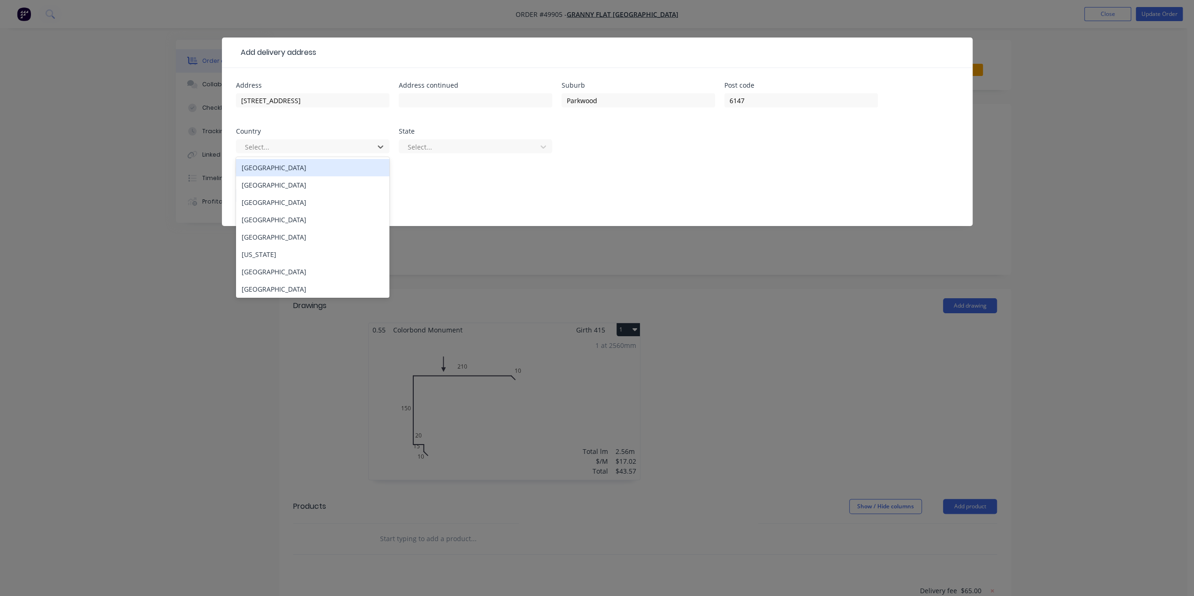
click at [278, 169] on div "Australia" at bounding box center [312, 167] width 153 height 17
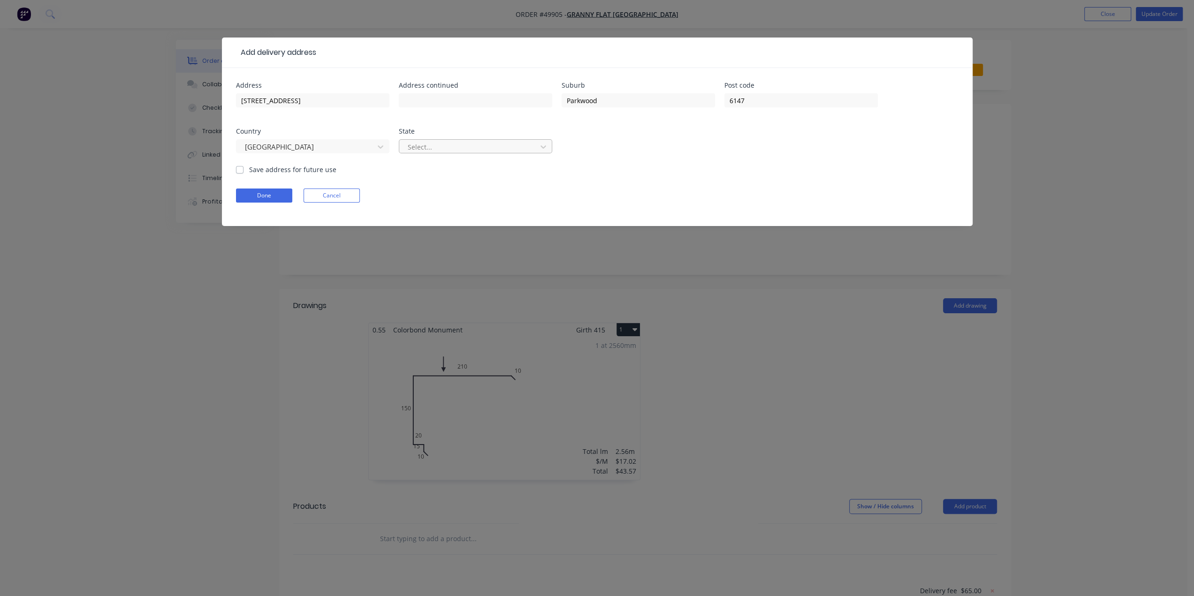
click at [471, 147] on div at bounding box center [469, 147] width 125 height 12
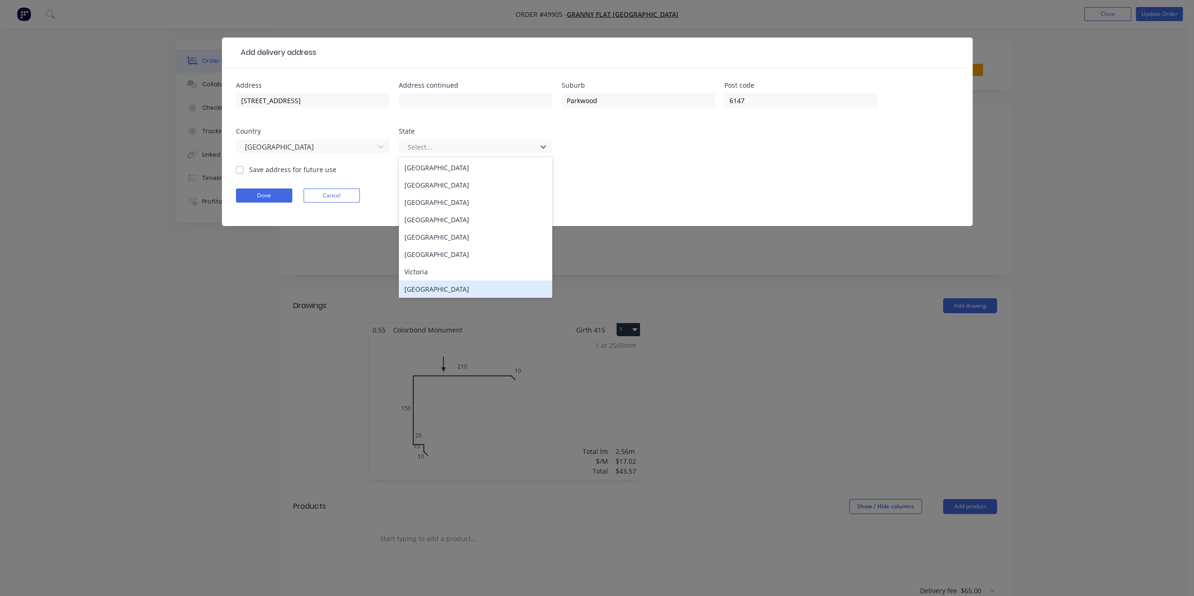
click at [438, 289] on div "Western Australia" at bounding box center [475, 289] width 153 height 17
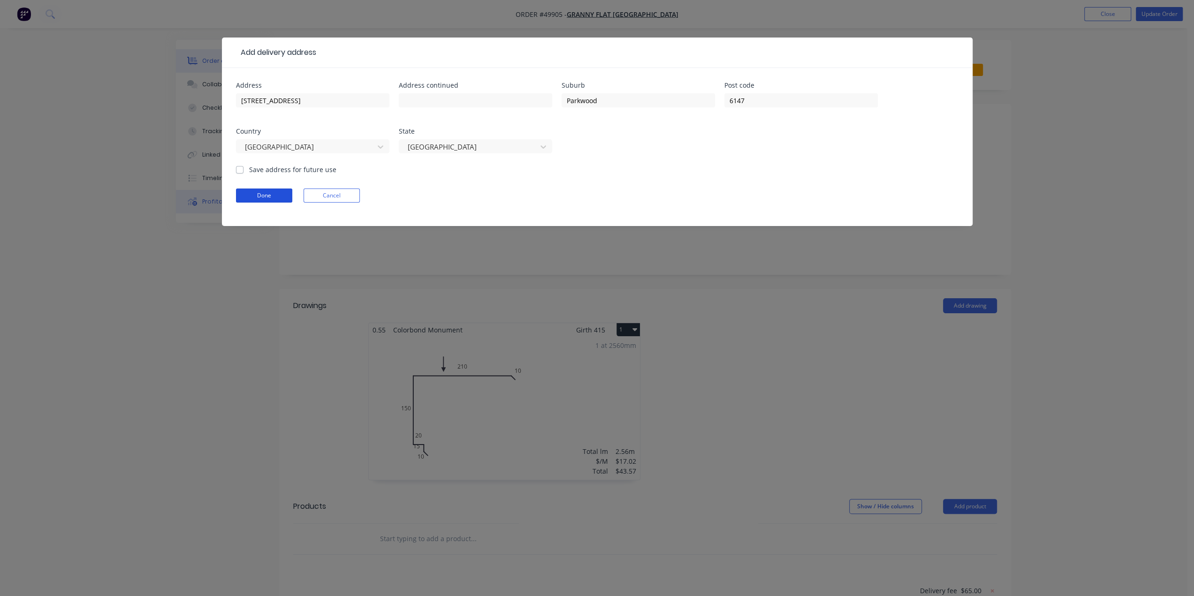
click at [260, 191] on button "Done" at bounding box center [264, 196] width 56 height 14
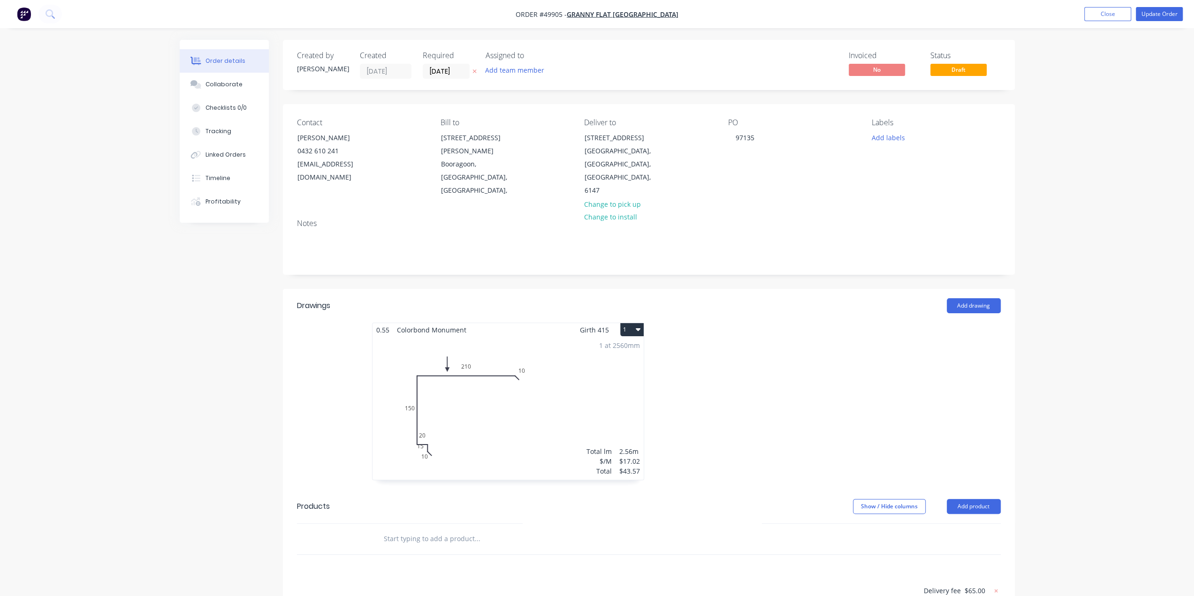
click at [775, 298] on div "Add drawing" at bounding box center [723, 305] width 554 height 15
click at [1147, 13] on button "Update Order" at bounding box center [1159, 14] width 47 height 14
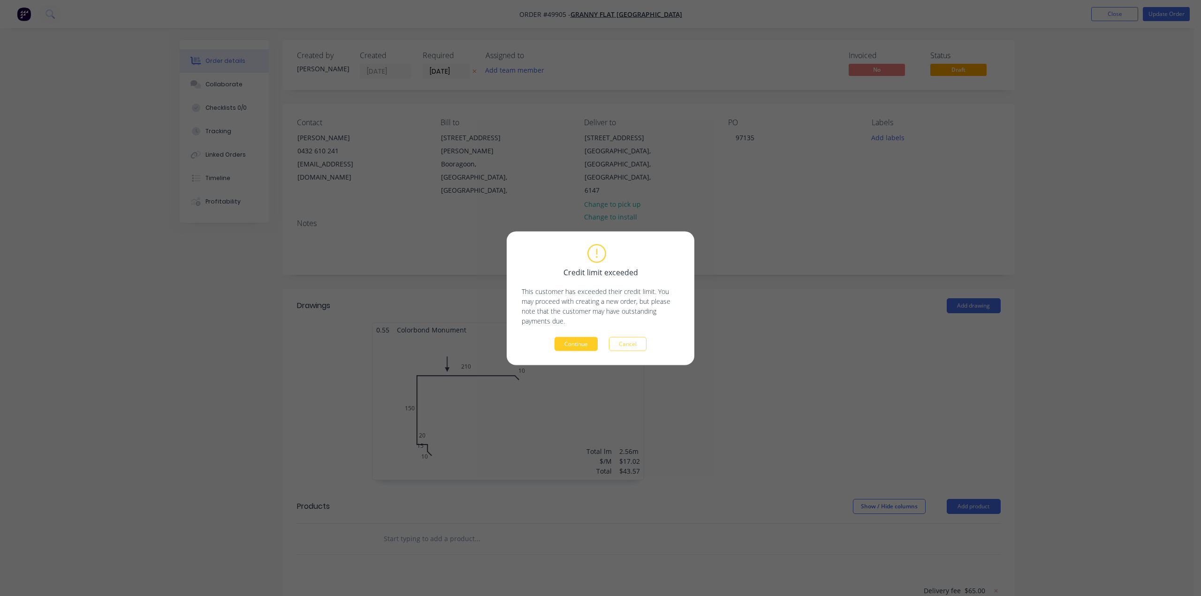
click at [587, 341] on button "Continue" at bounding box center [575, 344] width 43 height 14
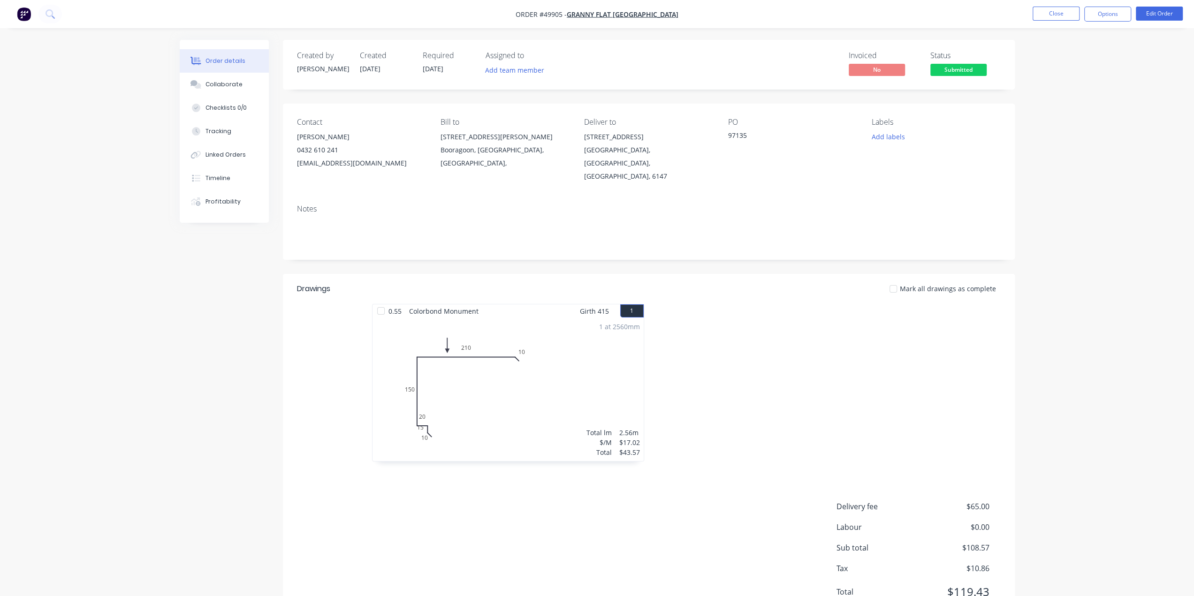
click at [19, 16] on img "button" at bounding box center [24, 14] width 14 height 14
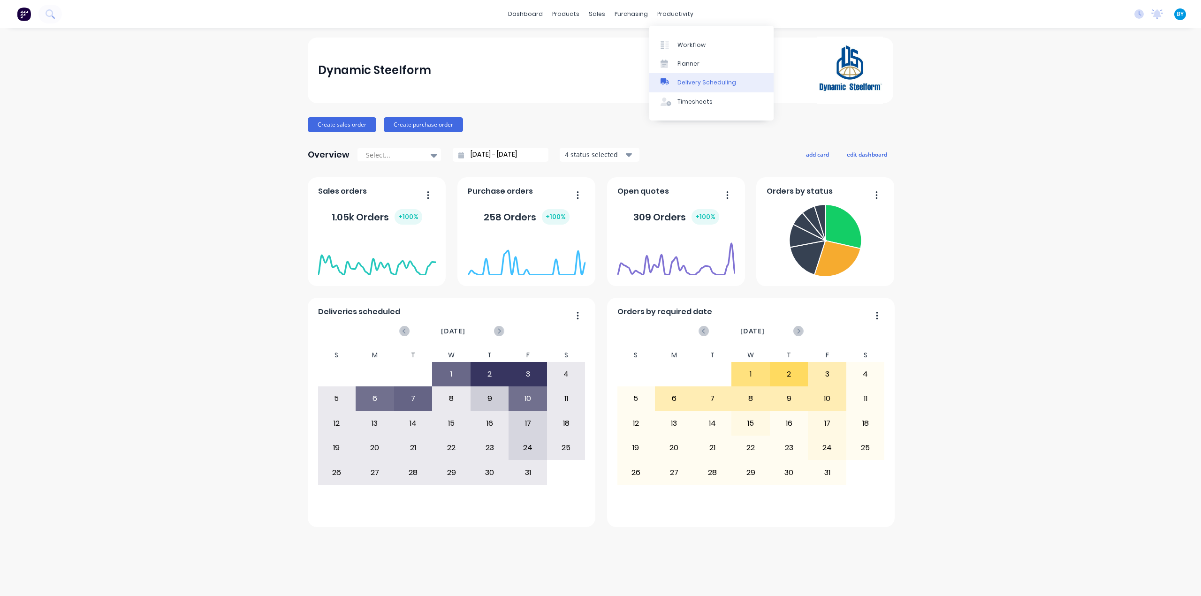
click at [697, 87] on link "Delivery Scheduling" at bounding box center [711, 82] width 124 height 19
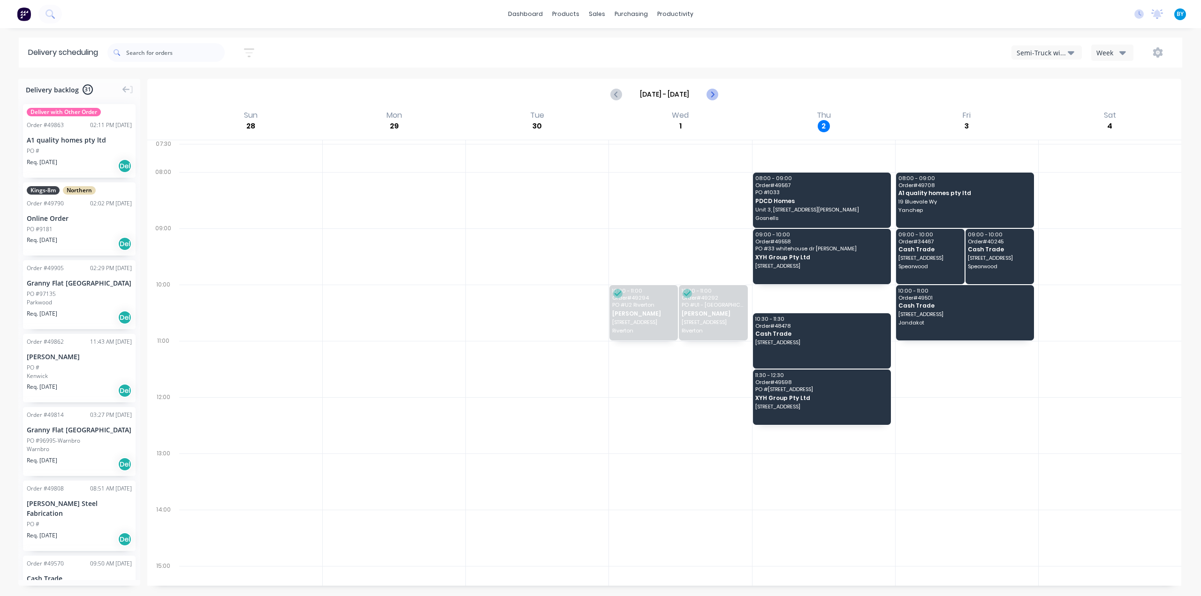
click at [709, 93] on icon "Next page" at bounding box center [711, 94] width 11 height 11
type input "Oct 5 - Oct 11"
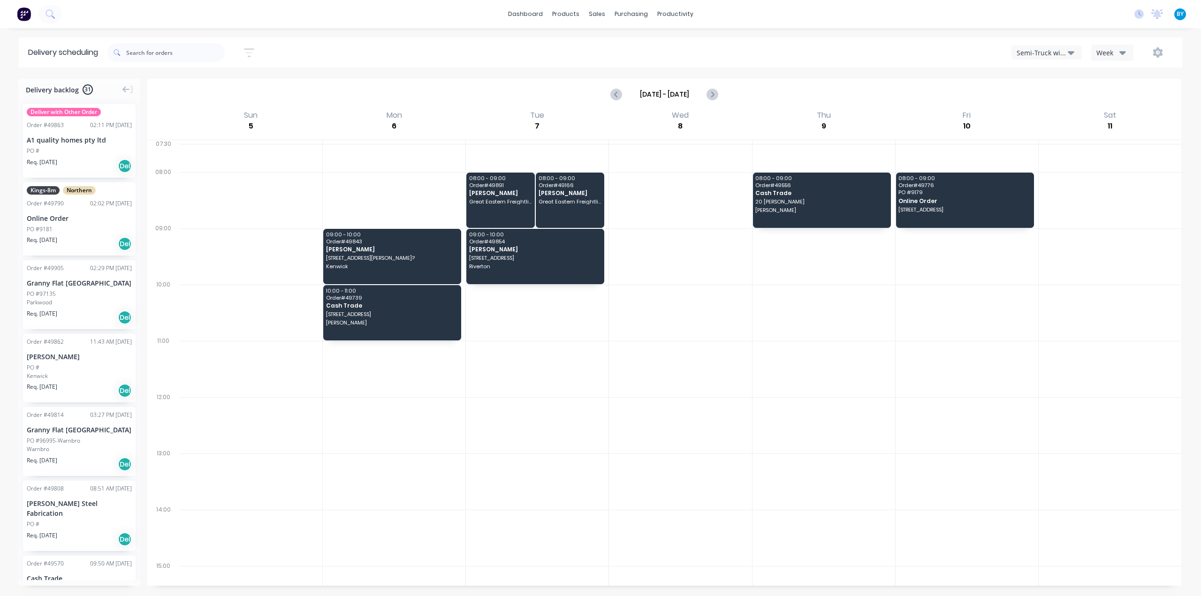
click at [1039, 52] on div "Semi-Truck with Hiab" at bounding box center [1042, 53] width 51 height 10
click at [1039, 113] on div "Utes Delivery" at bounding box center [1058, 114] width 93 height 19
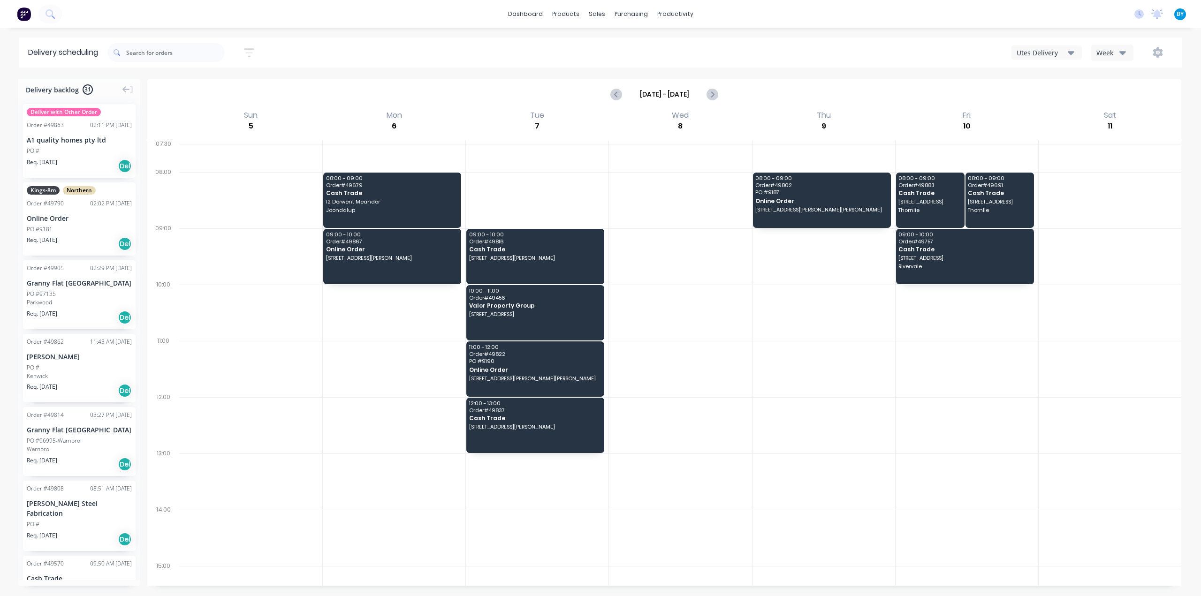
click at [81, 288] on div "Granny Flat [GEOGRAPHIC_DATA]" at bounding box center [79, 283] width 105 height 10
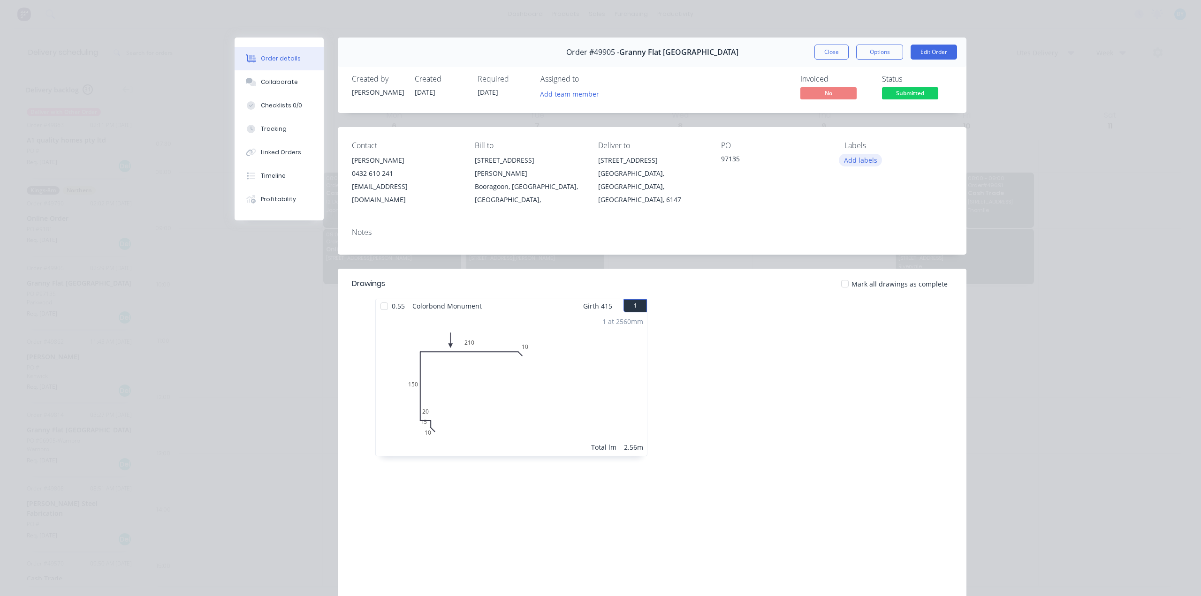
click at [858, 162] on button "Add labels" at bounding box center [860, 160] width 43 height 13
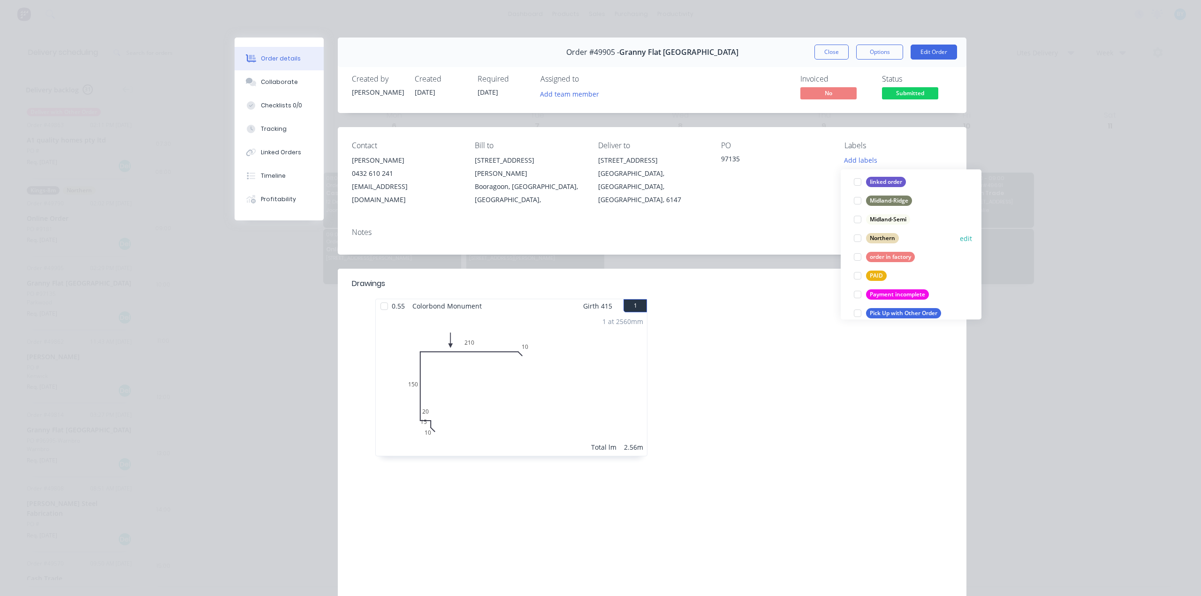
click at [859, 238] on div at bounding box center [857, 238] width 19 height 19
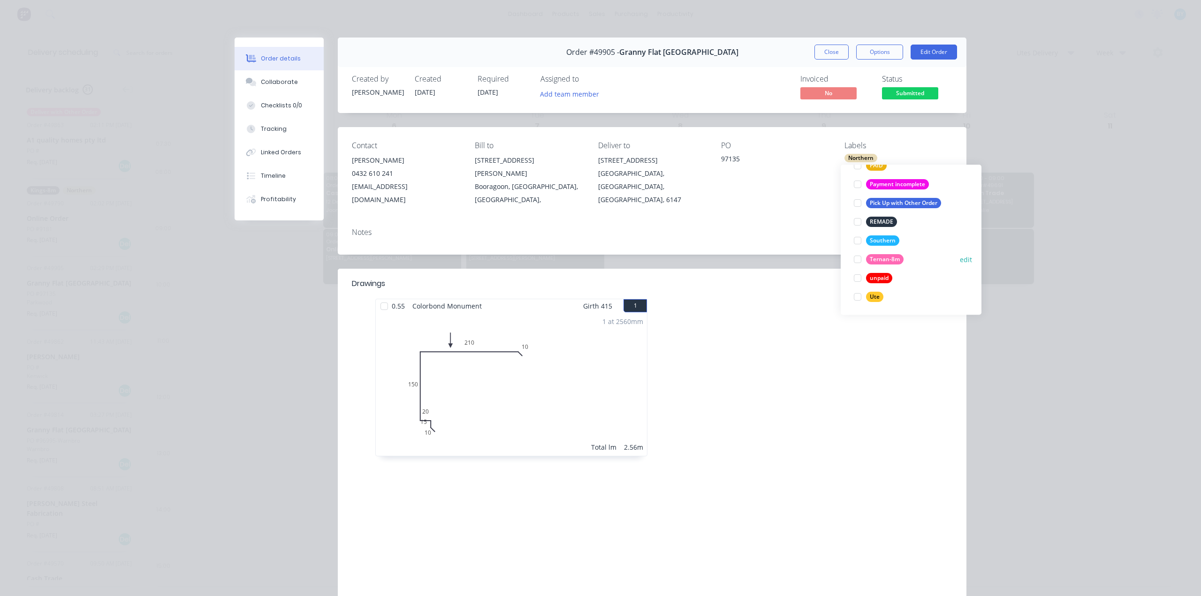
scroll to position [262, 0]
click at [854, 296] on div at bounding box center [857, 296] width 19 height 19
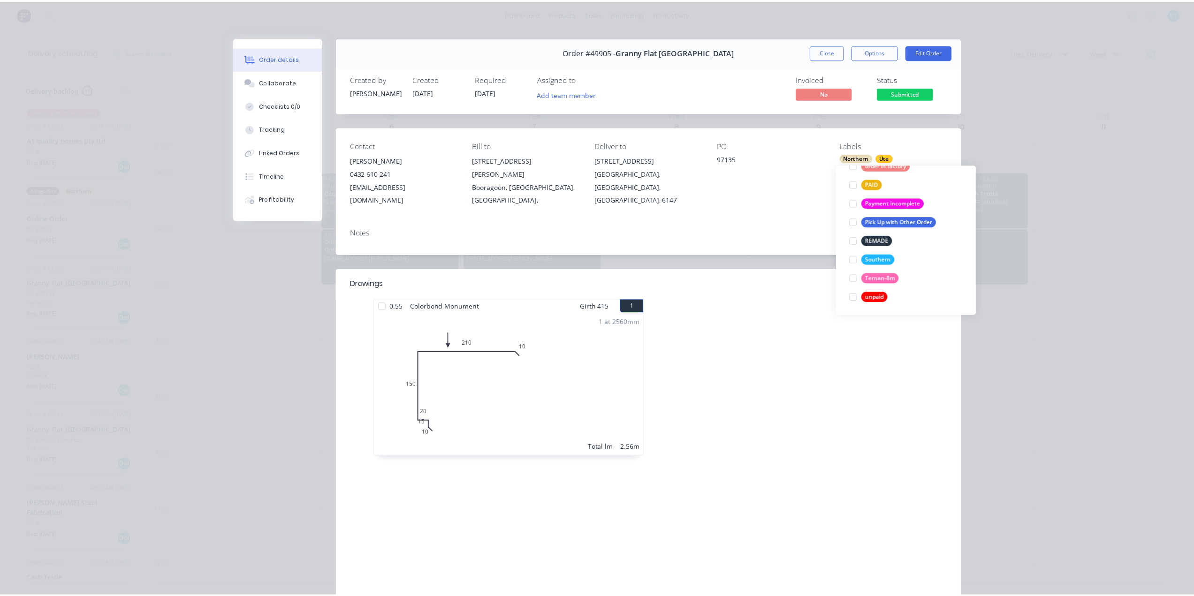
scroll to position [0, 0]
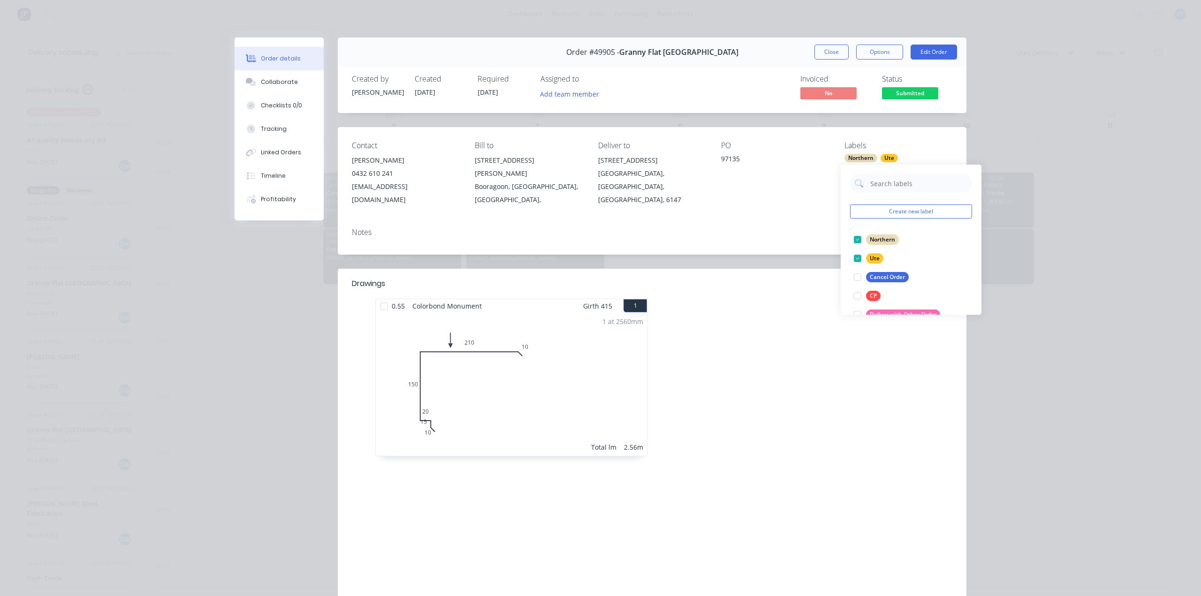
drag, startPoint x: 843, startPoint y: 395, endPoint x: 857, endPoint y: 305, distance: 91.1
click at [843, 395] on div at bounding box center [792, 382] width 281 height 167
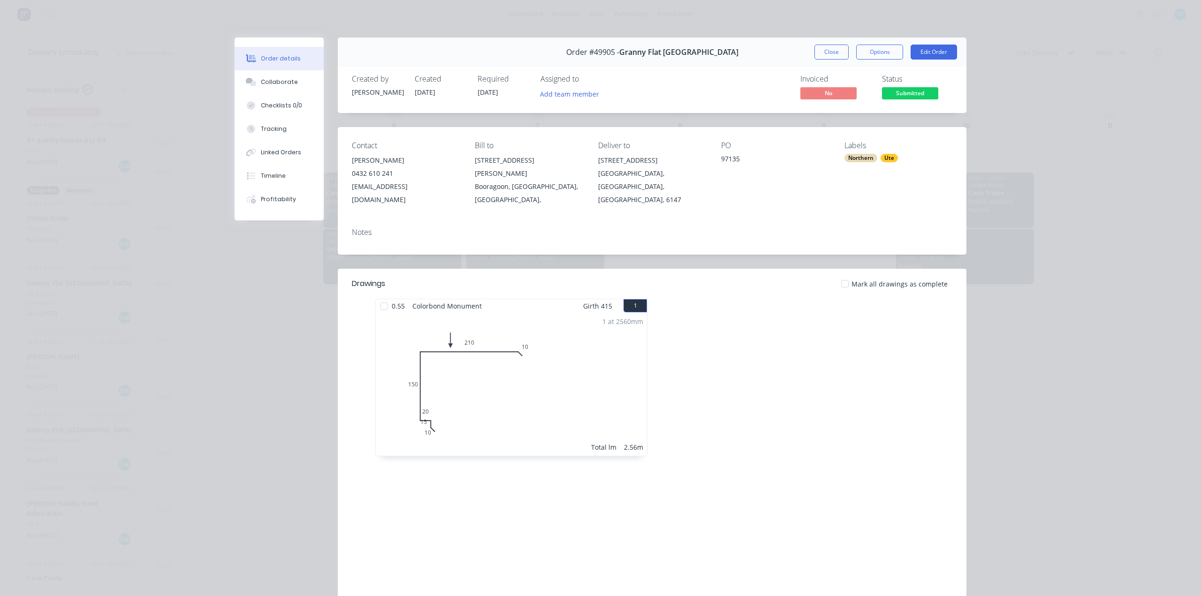
click at [1078, 141] on div "Order details Collaborate Checklists 0/0 Tracking Linked Orders Timeline Profit…" at bounding box center [600, 298] width 1201 height 596
click at [1057, 116] on div "Order details Collaborate Checklists 0/0 Tracking Linked Orders Timeline Profit…" at bounding box center [600, 298] width 1201 height 596
click at [819, 48] on button "Close" at bounding box center [831, 52] width 34 height 15
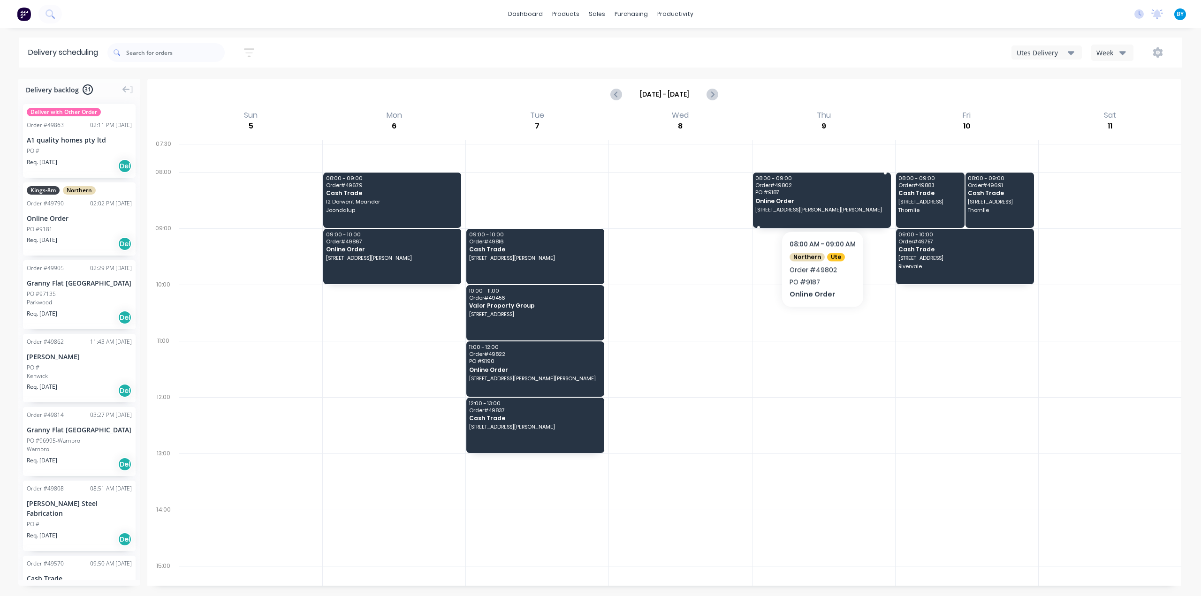
click at [822, 201] on span "Online Order" at bounding box center [820, 201] width 131 height 6
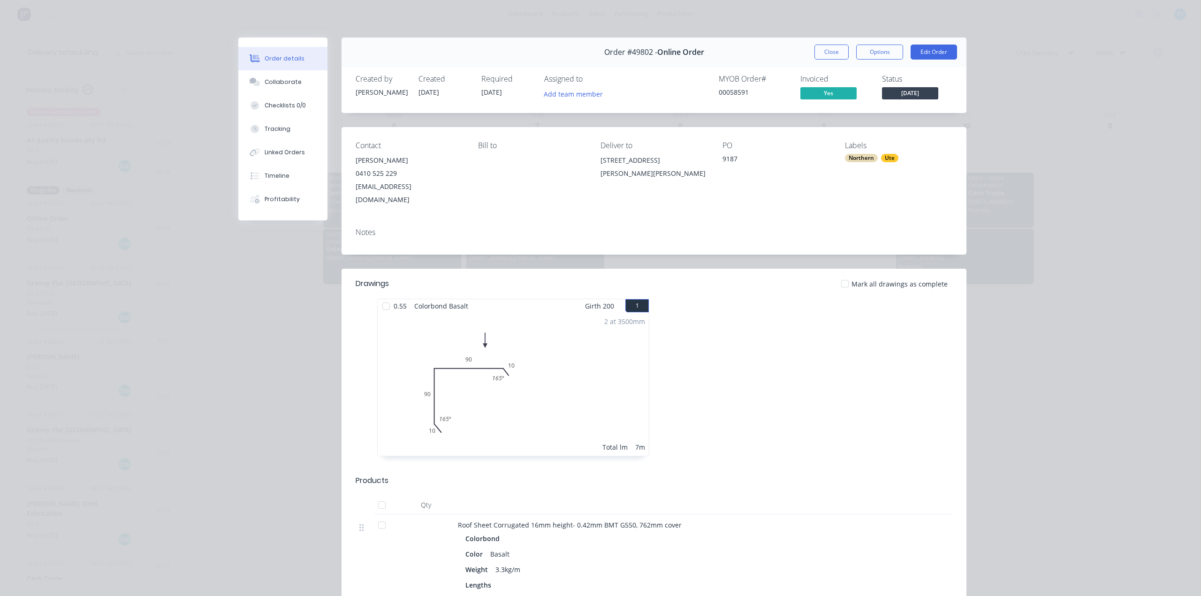
click at [1072, 184] on div "Order details Collaborate Checklists 0/0 Tracking Linked Orders Timeline Profit…" at bounding box center [600, 298] width 1201 height 596
click at [1074, 150] on div "Order details Collaborate Checklists 0/0 Tracking Linked Orders Timeline Profit…" at bounding box center [600, 298] width 1201 height 596
click at [830, 55] on button "Close" at bounding box center [831, 52] width 34 height 15
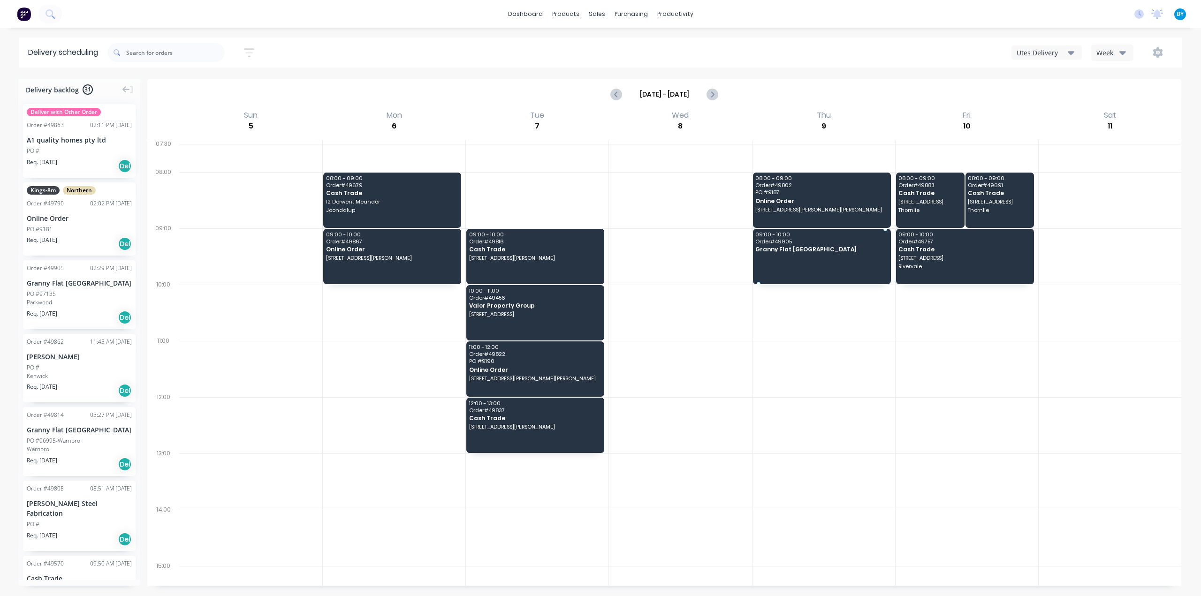
drag, startPoint x: 64, startPoint y: 289, endPoint x: 834, endPoint y: 248, distance: 770.8
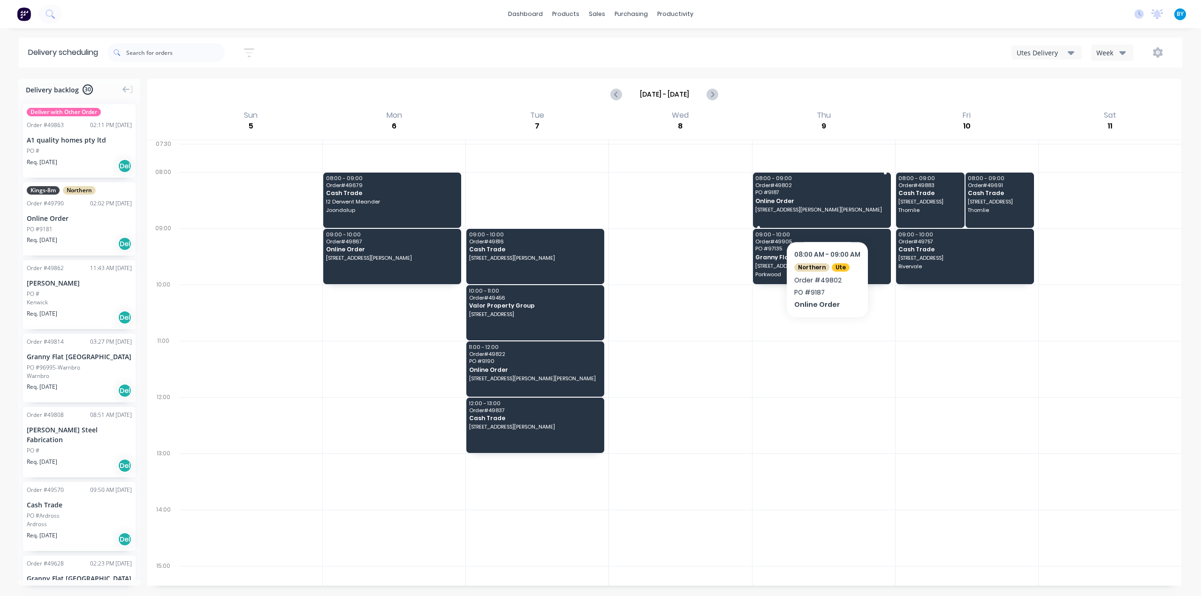
click at [827, 212] on div "08:00 - 09:00 Order # 49802 PO # 9187 Online Order 2 Arthog St, Butler WA 6036,…" at bounding box center [822, 200] width 138 height 55
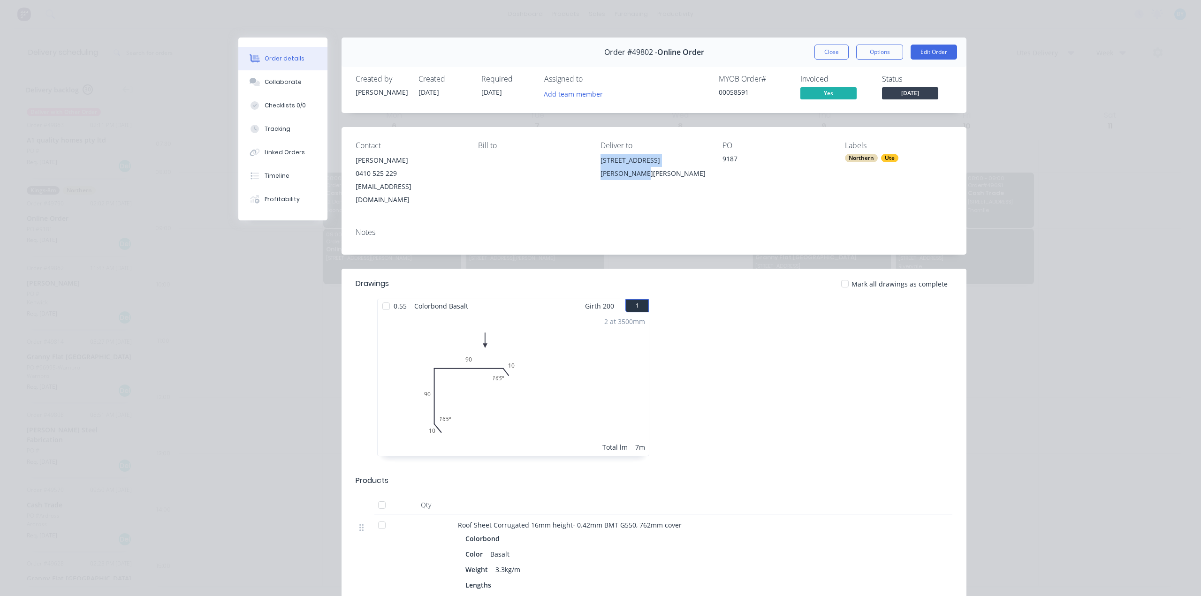
drag, startPoint x: 595, startPoint y: 162, endPoint x: 696, endPoint y: 162, distance: 101.3
click at [696, 162] on div "Contact Jimmy Holding 0410 525 229 jimmysfc2000@yahoo.co.uk Bill to Deliver to …" at bounding box center [653, 173] width 625 height 93
copy div "2 Arthog St, Butler WA 6036,"
drag, startPoint x: 1087, startPoint y: 158, endPoint x: 1062, endPoint y: 78, distance: 83.8
click at [1088, 157] on div "Order details Collaborate Checklists 0/0 Tracking Linked Orders Timeline Profit…" at bounding box center [600, 298] width 1201 height 596
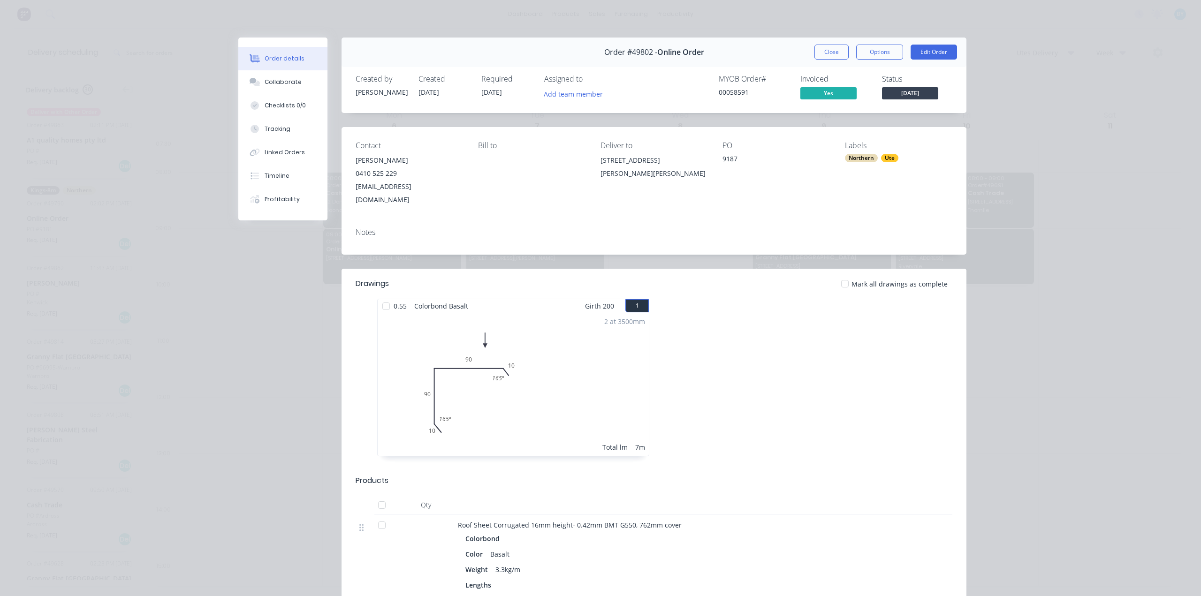
click at [1038, 109] on div "Order details Collaborate Checklists 0/0 Tracking Linked Orders Timeline Profit…" at bounding box center [600, 298] width 1201 height 596
click at [37, 234] on div "Order details Collaborate Checklists 0/0 Tracking Linked Orders Timeline Profit…" at bounding box center [600, 298] width 1201 height 596
click at [937, 50] on button "Edit Order" at bounding box center [933, 52] width 46 height 15
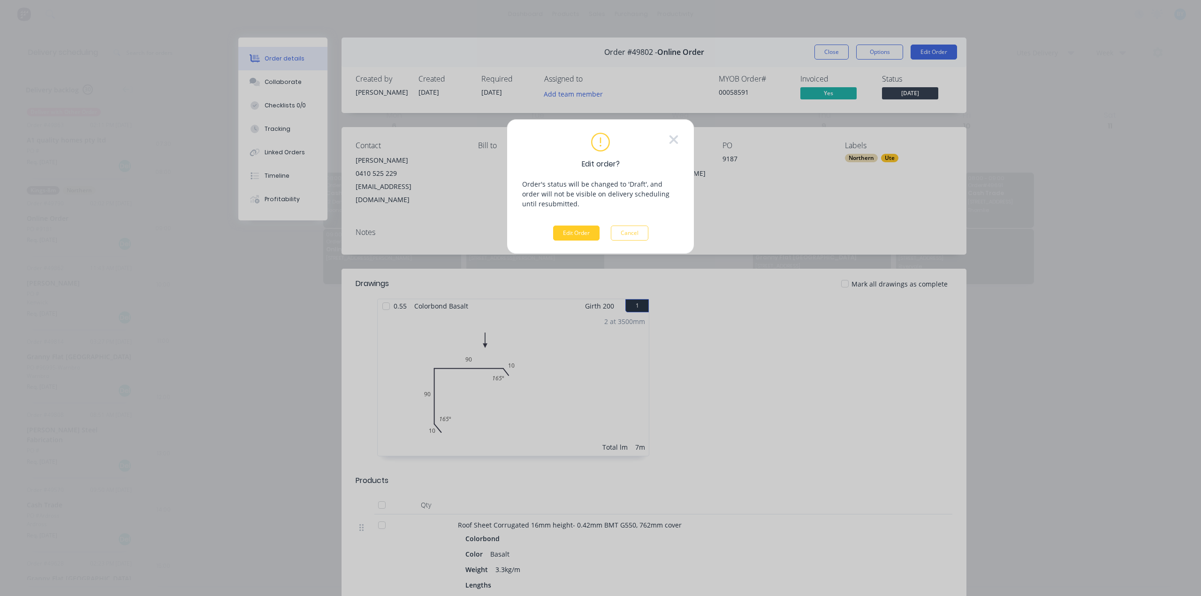
click at [580, 232] on button "Edit Order" at bounding box center [576, 233] width 46 height 15
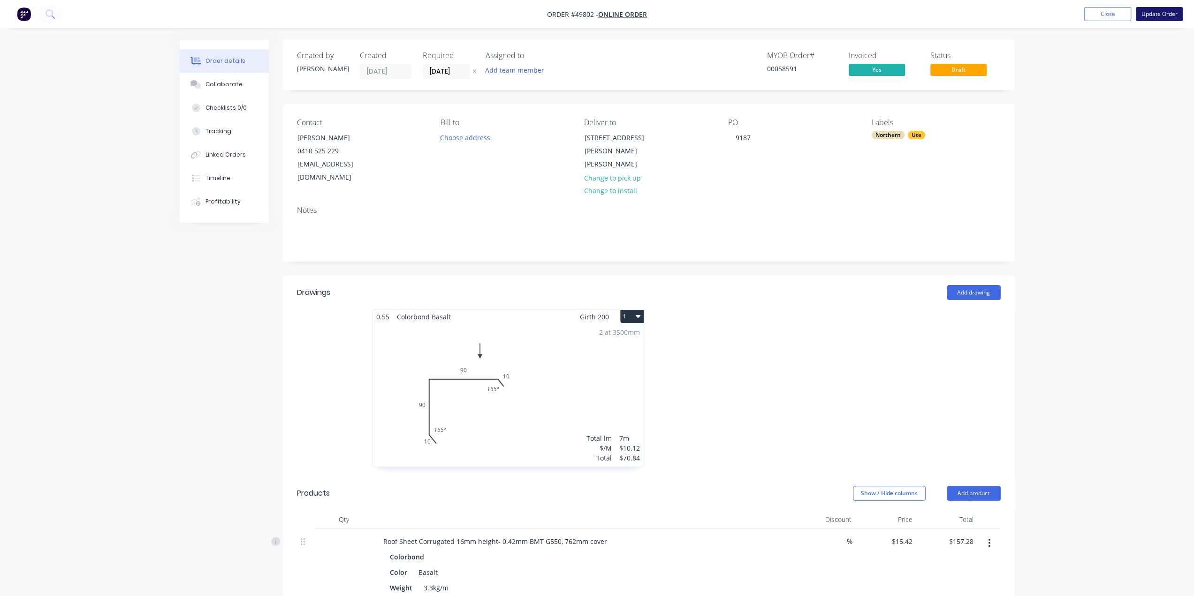
click at [1162, 11] on button "Update Order" at bounding box center [1159, 14] width 47 height 14
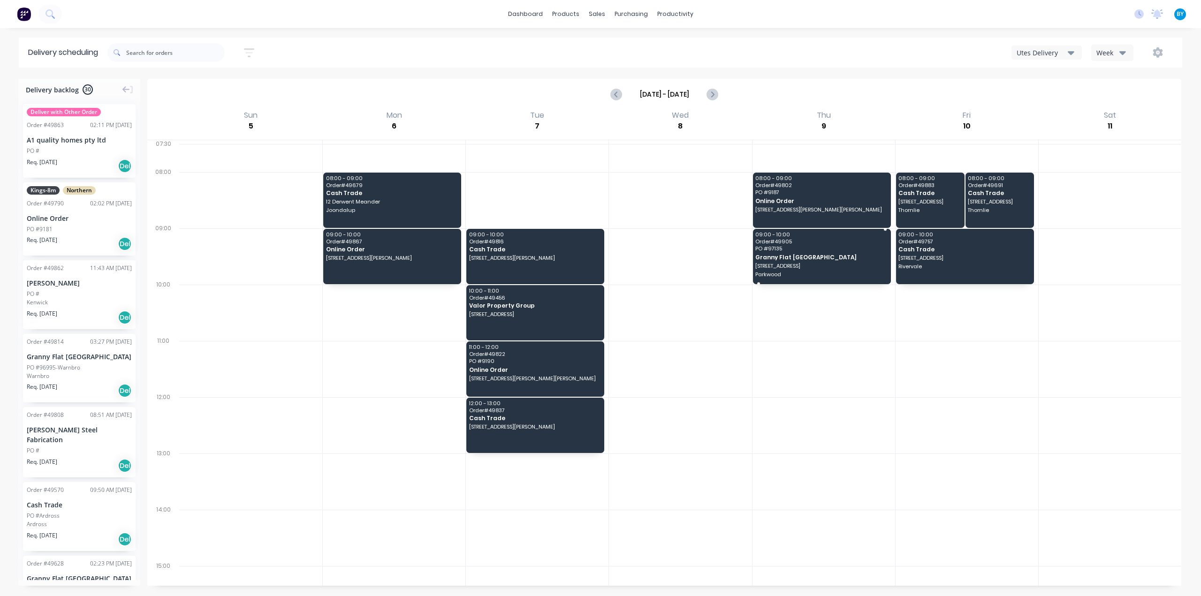
click at [824, 266] on span "31 Glencairn Way" at bounding box center [820, 266] width 131 height 6
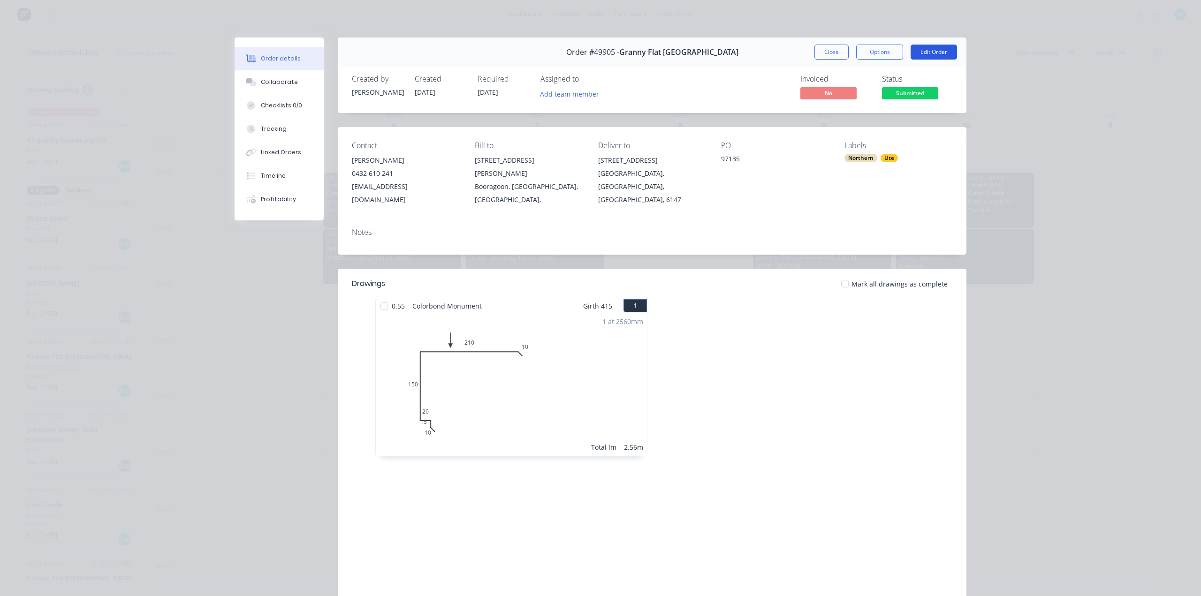
click at [925, 56] on button "Edit Order" at bounding box center [933, 52] width 46 height 15
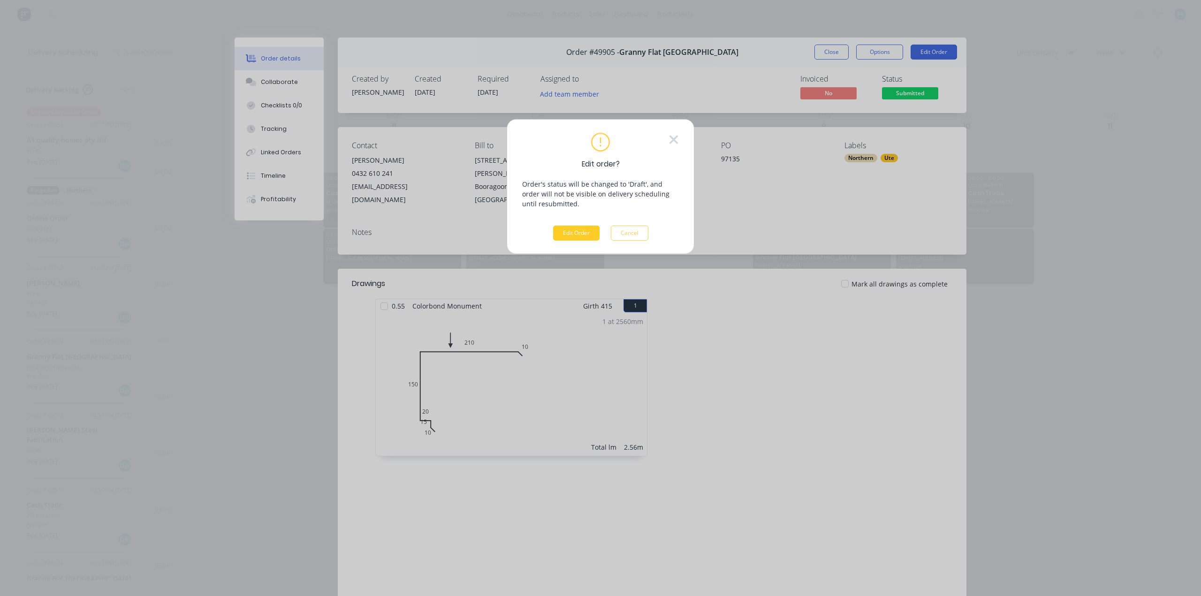
click at [582, 232] on button "Edit Order" at bounding box center [576, 233] width 46 height 15
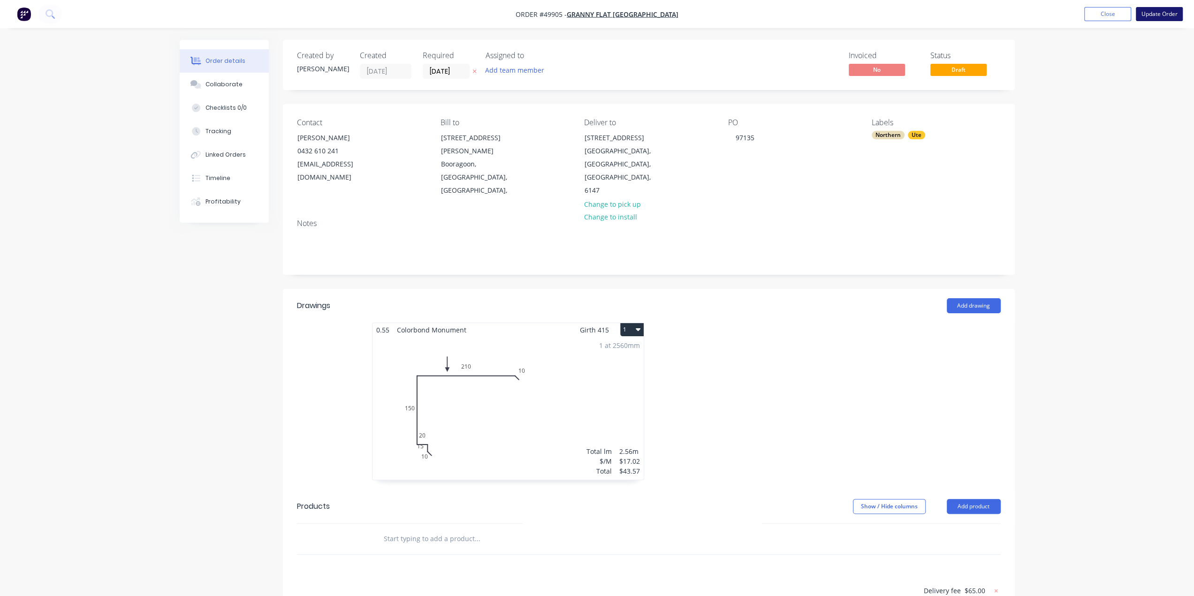
click at [1157, 15] on button "Update Order" at bounding box center [1159, 14] width 47 height 14
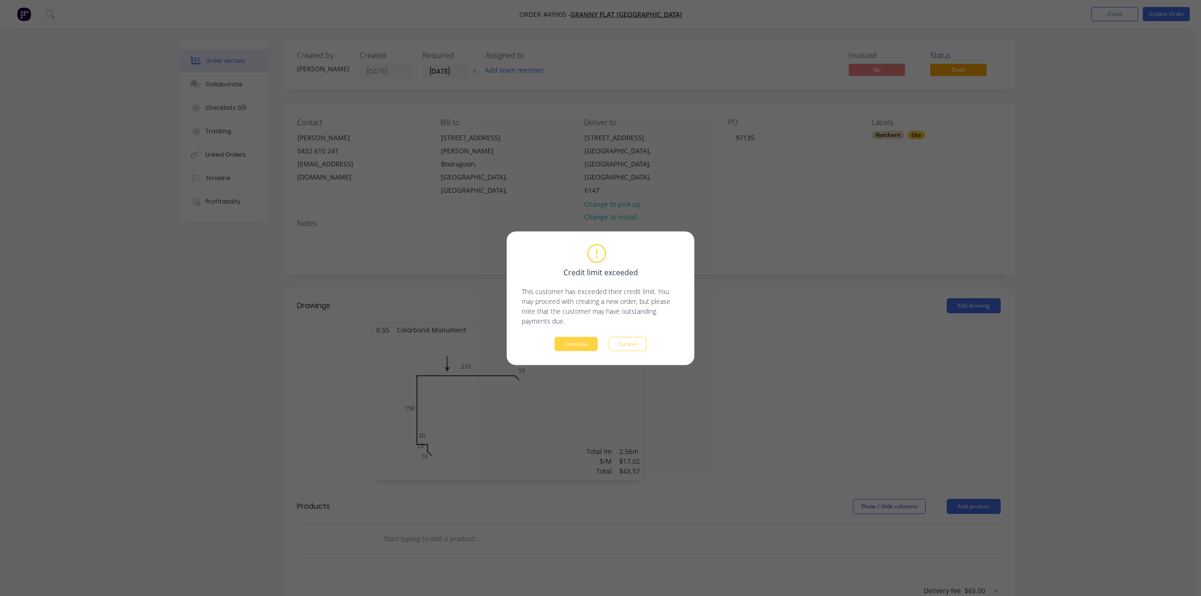
drag, startPoint x: 587, startPoint y: 348, endPoint x: 635, endPoint y: 342, distance: 47.7
click at [587, 347] on button "Continue" at bounding box center [575, 344] width 43 height 14
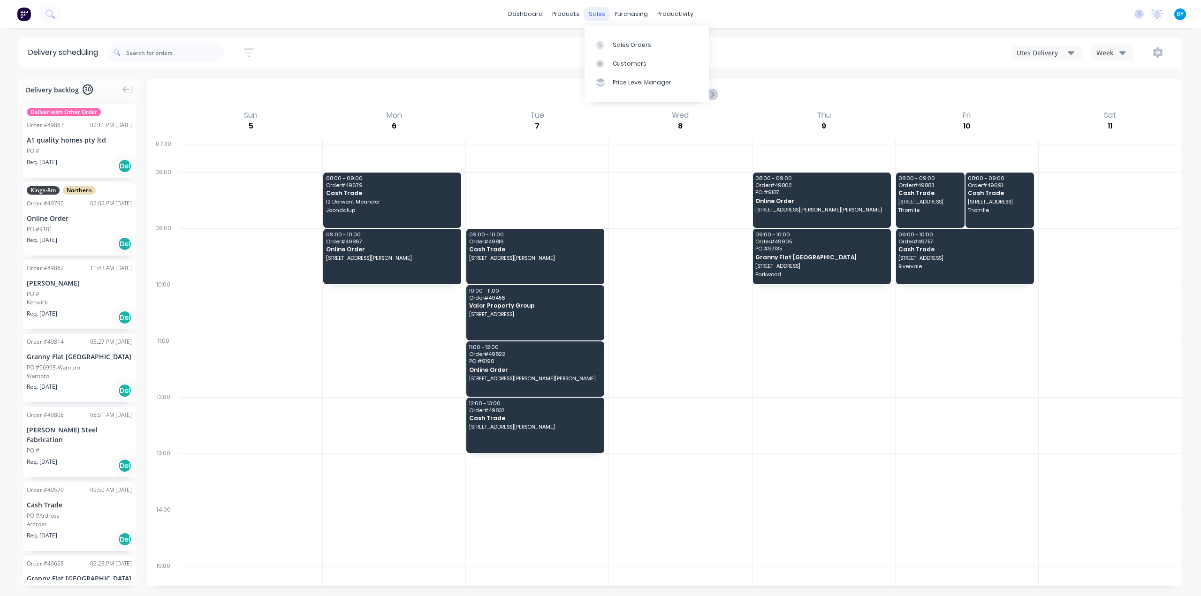
click at [603, 13] on div "sales" at bounding box center [597, 14] width 26 height 14
click at [607, 38] on link "Sales Orders" at bounding box center [646, 44] width 124 height 19
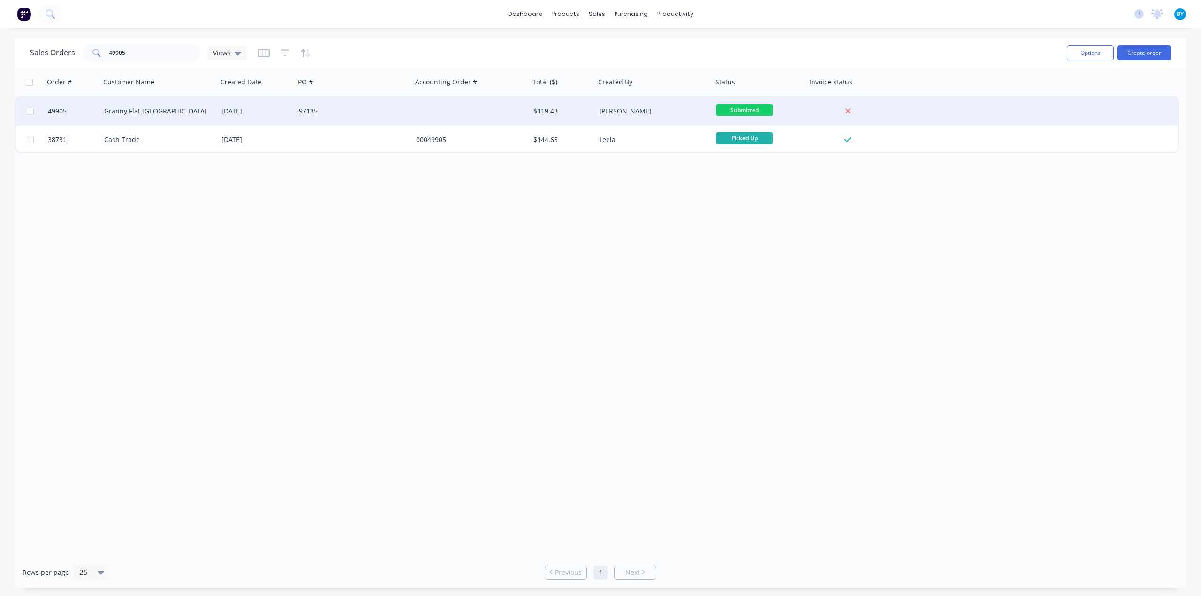
click at [357, 110] on div "97135" at bounding box center [351, 110] width 104 height 9
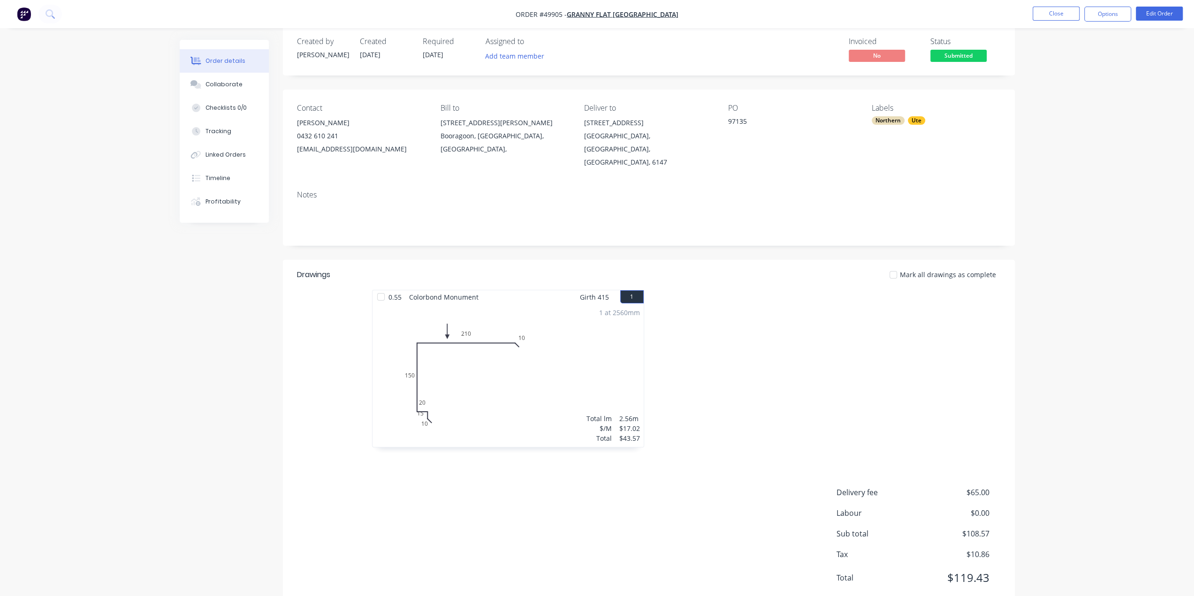
scroll to position [28, 0]
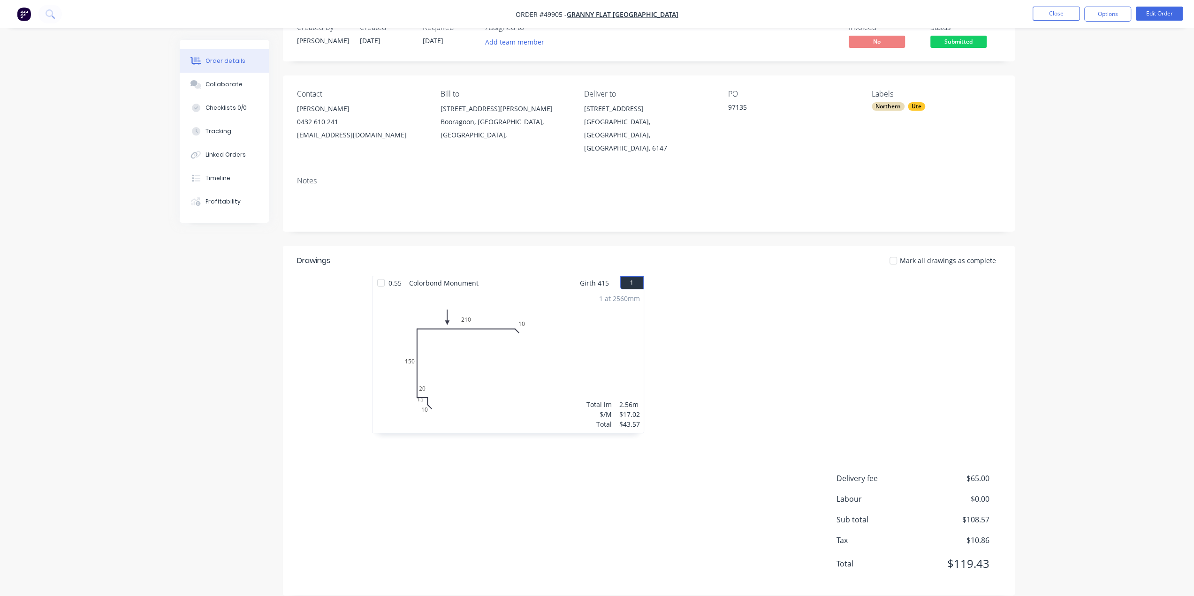
click at [1167, 201] on div "Order details Collaborate Checklists 0/0 Tracking Linked Orders Timeline Profit…" at bounding box center [597, 291] width 1194 height 638
click at [1173, 241] on div "Order details Collaborate Checklists 0/0 Tracking Linked Orders Timeline Profit…" at bounding box center [597, 291] width 1194 height 638
click at [1104, 16] on button "Options" at bounding box center [1107, 14] width 47 height 15
click at [1058, 246] on div "Convert to Quote" at bounding box center [1079, 245] width 86 height 14
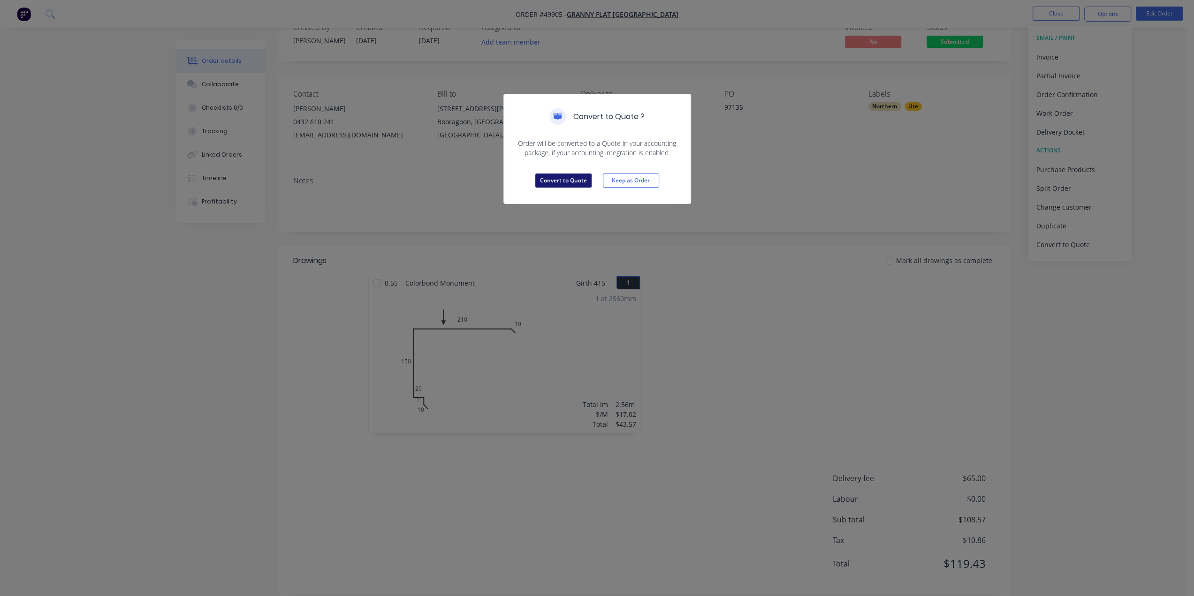
click at [569, 177] on button "Convert to Quote" at bounding box center [563, 181] width 56 height 14
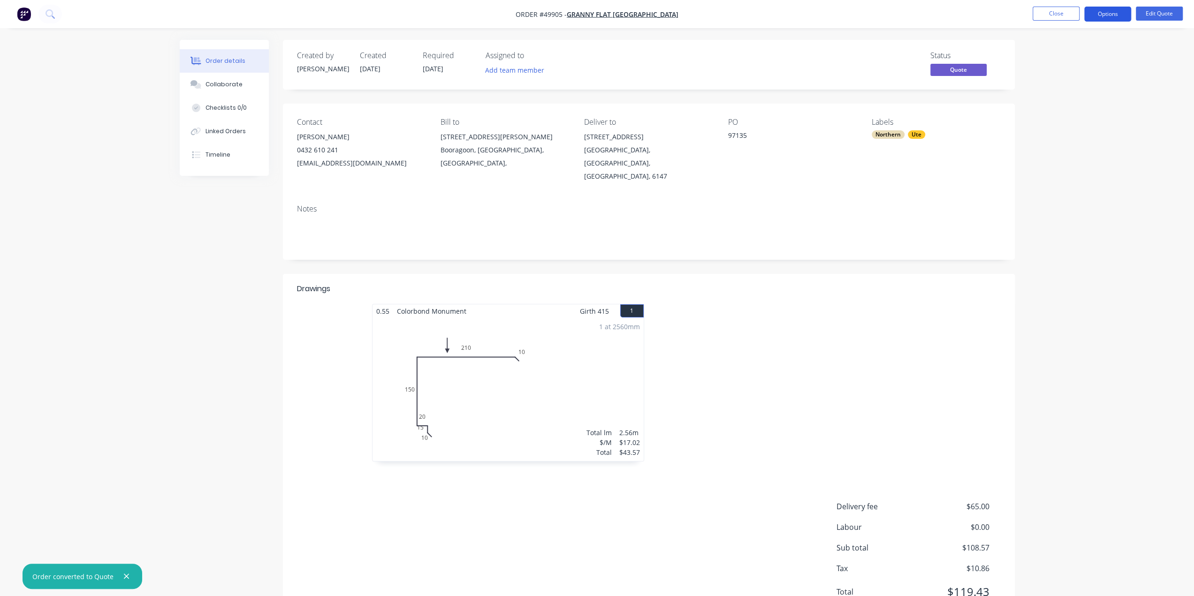
click at [1108, 15] on button "Options" at bounding box center [1107, 14] width 47 height 15
click at [1056, 58] on div "Quote" at bounding box center [1079, 57] width 86 height 14
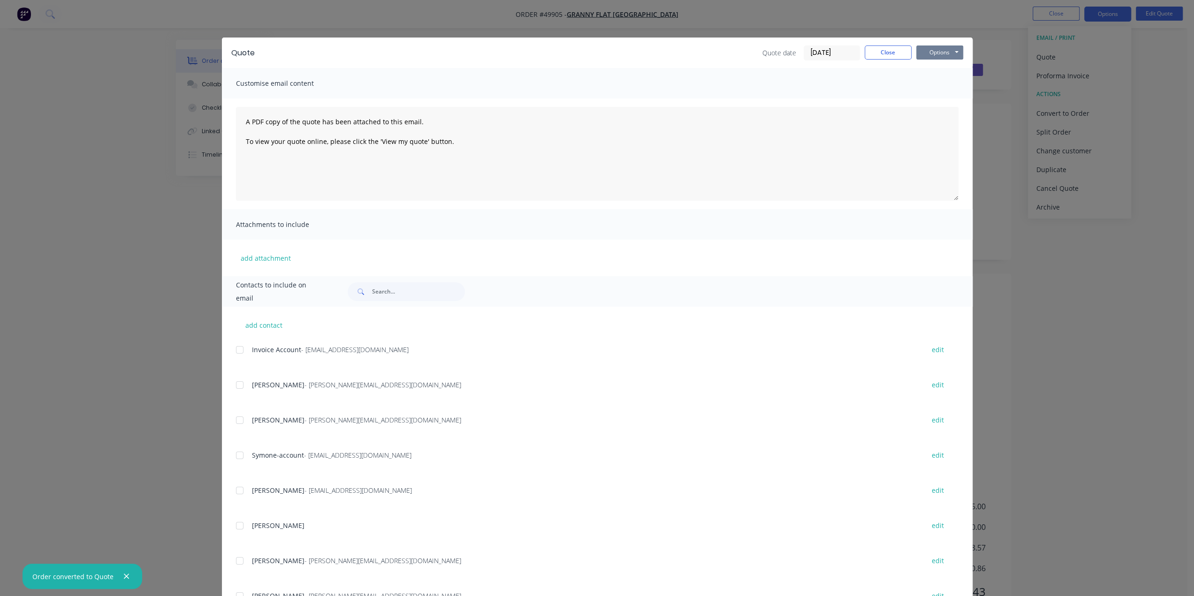
click at [945, 53] on button "Options" at bounding box center [939, 53] width 47 height 14
click at [935, 82] on button "Print" at bounding box center [946, 84] width 60 height 15
click at [1133, 124] on div "Quote Quote date 02/10/25 Close Options Preview Print Email Customise email con…" at bounding box center [597, 298] width 1194 height 596
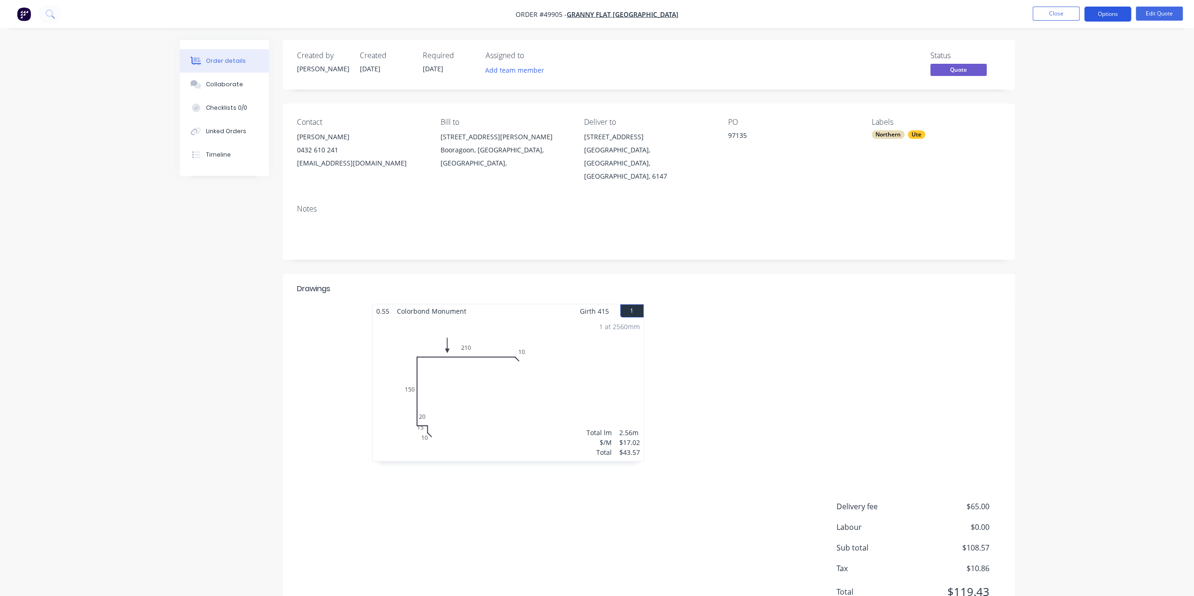
click at [1107, 15] on button "Options" at bounding box center [1107, 14] width 47 height 15
click at [1084, 114] on div "Convert to Order" at bounding box center [1079, 113] width 86 height 14
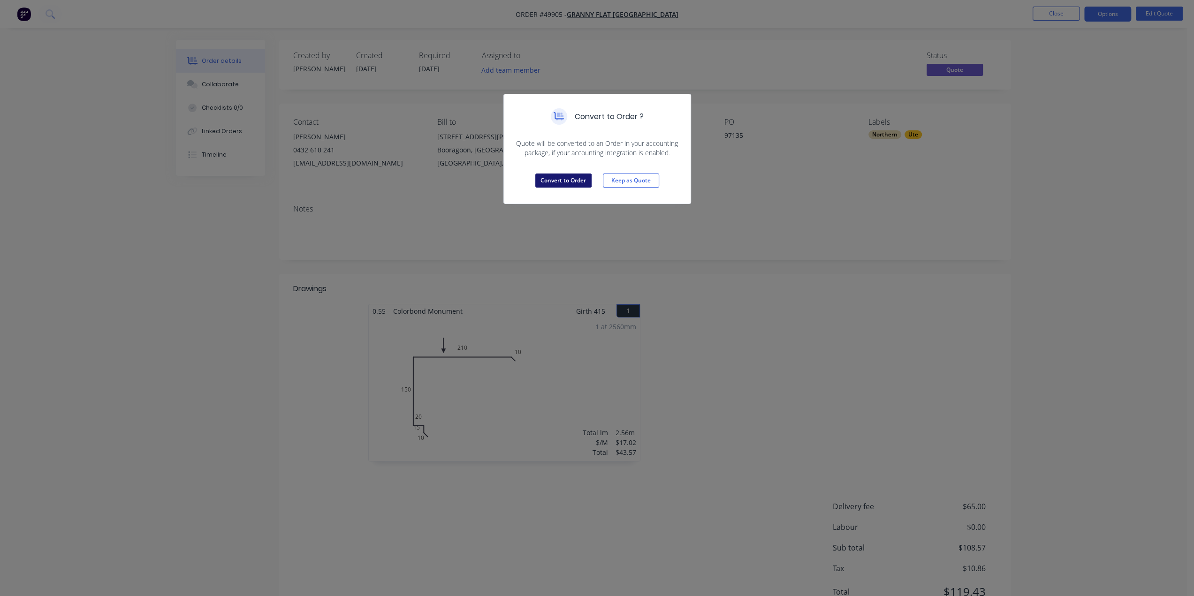
click at [571, 180] on button "Convert to Order" at bounding box center [563, 181] width 56 height 14
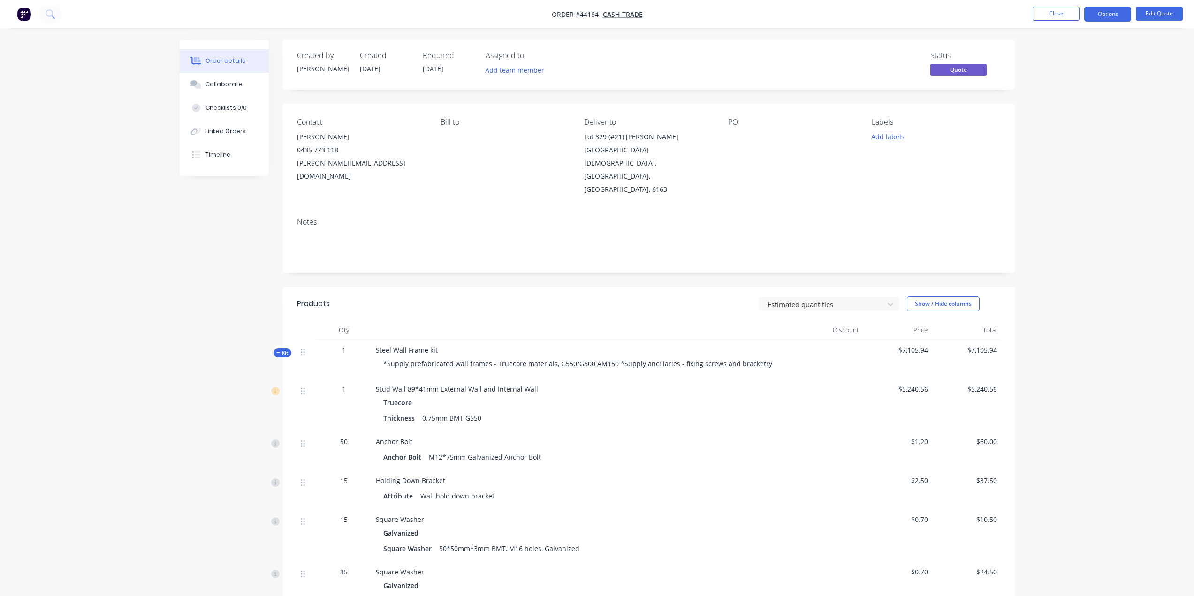
click at [25, 16] on img "button" at bounding box center [24, 14] width 14 height 14
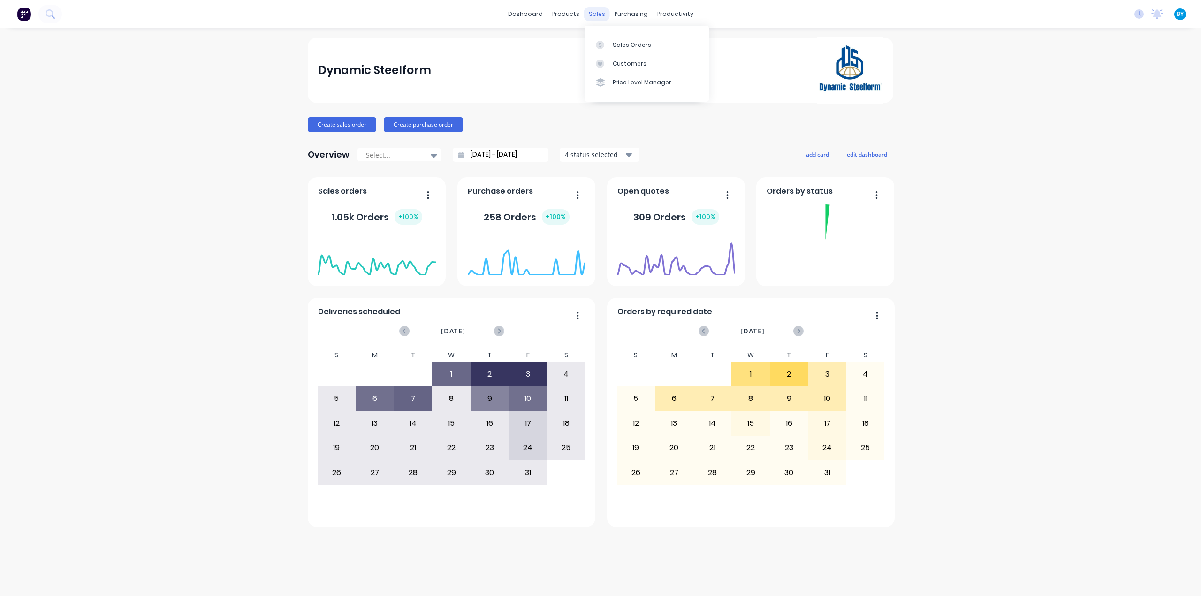
click at [589, 15] on div "sales" at bounding box center [597, 14] width 26 height 14
click at [616, 32] on div "Sales Orders Customers Price Level Manager" at bounding box center [646, 64] width 124 height 76
click at [616, 38] on link "Sales Orders" at bounding box center [646, 44] width 124 height 19
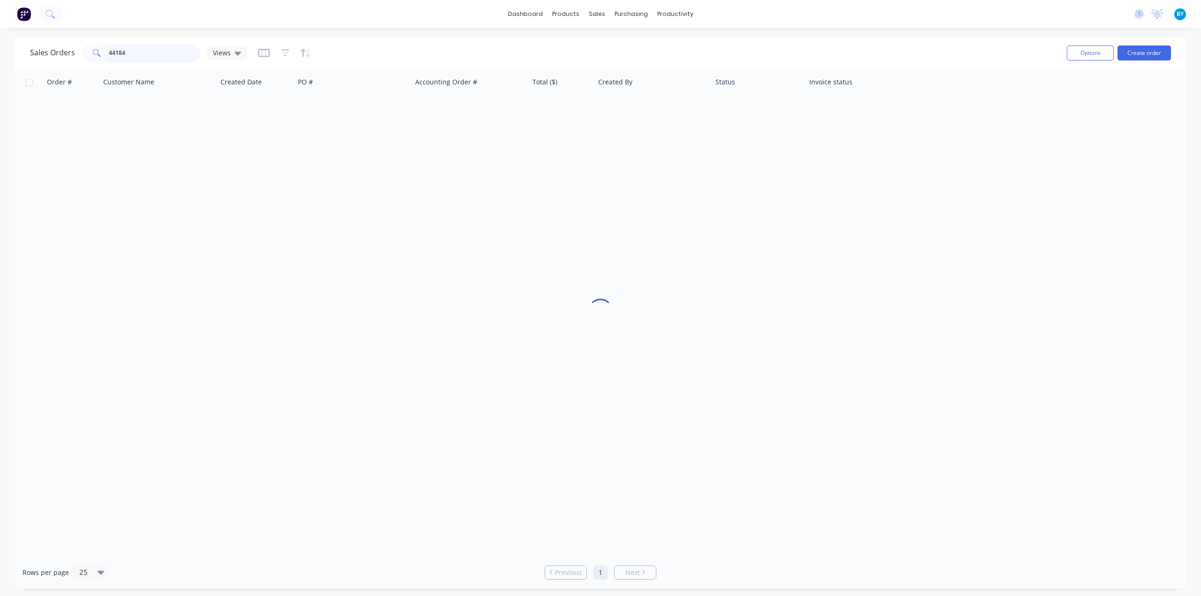
drag, startPoint x: 151, startPoint y: 51, endPoint x: 28, endPoint y: 52, distance: 123.4
click at [28, 52] on div "Sales Orders 44184 Views Options Create order" at bounding box center [600, 53] width 1171 height 30
type input "49905"
